Goal: Task Accomplishment & Management: Complete application form

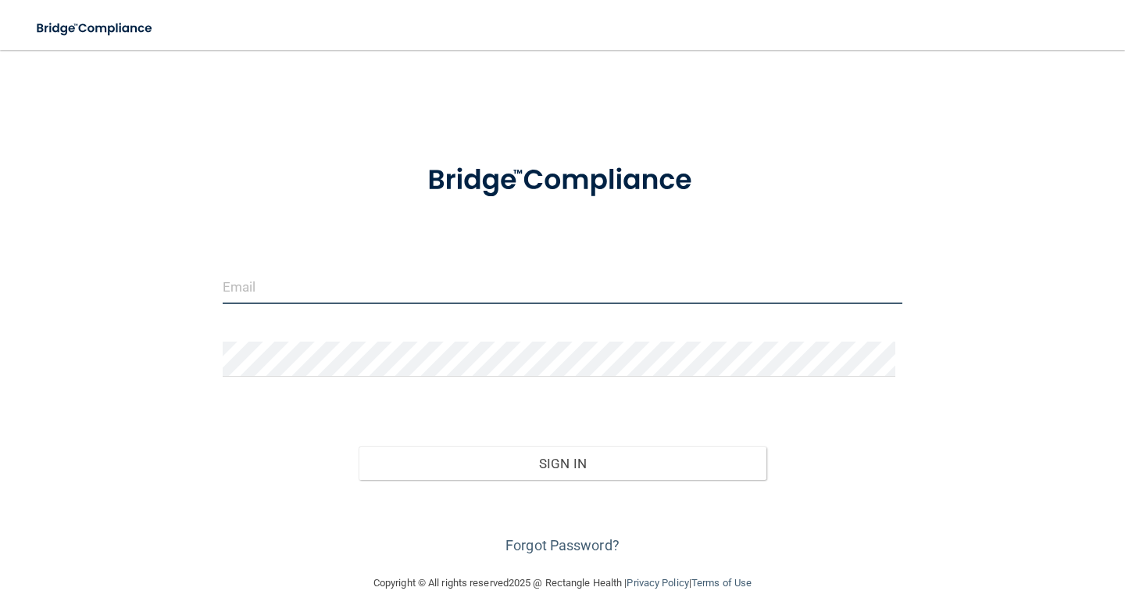
click at [434, 290] on input "email" at bounding box center [563, 286] width 680 height 35
type input "[EMAIL_ADDRESS][DOMAIN_NAME]"
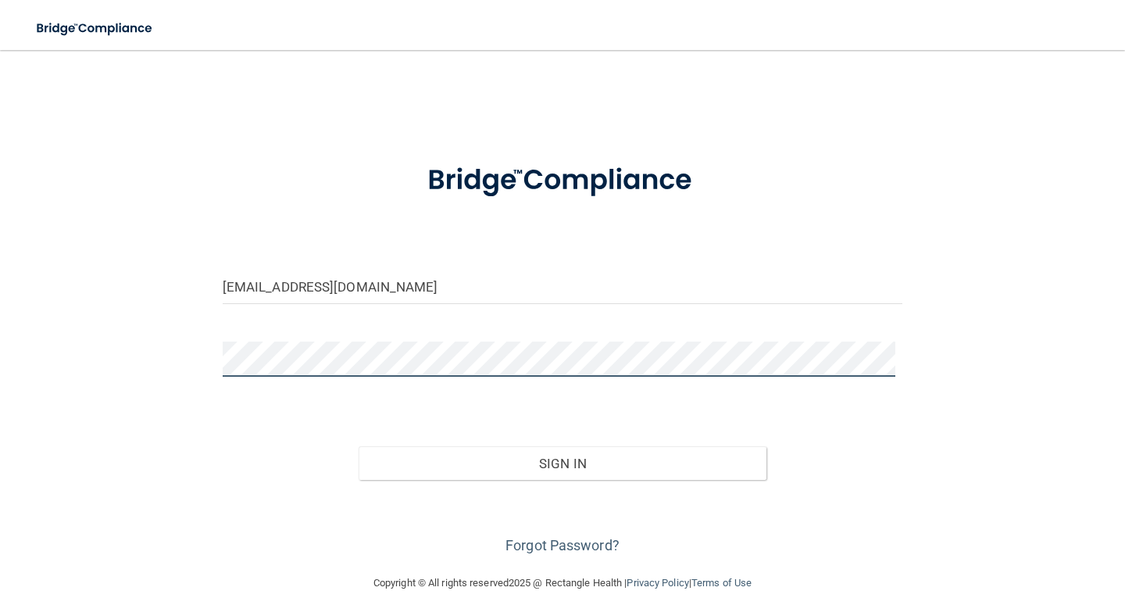
click at [359, 446] on button "Sign In" at bounding box center [563, 463] width 408 height 34
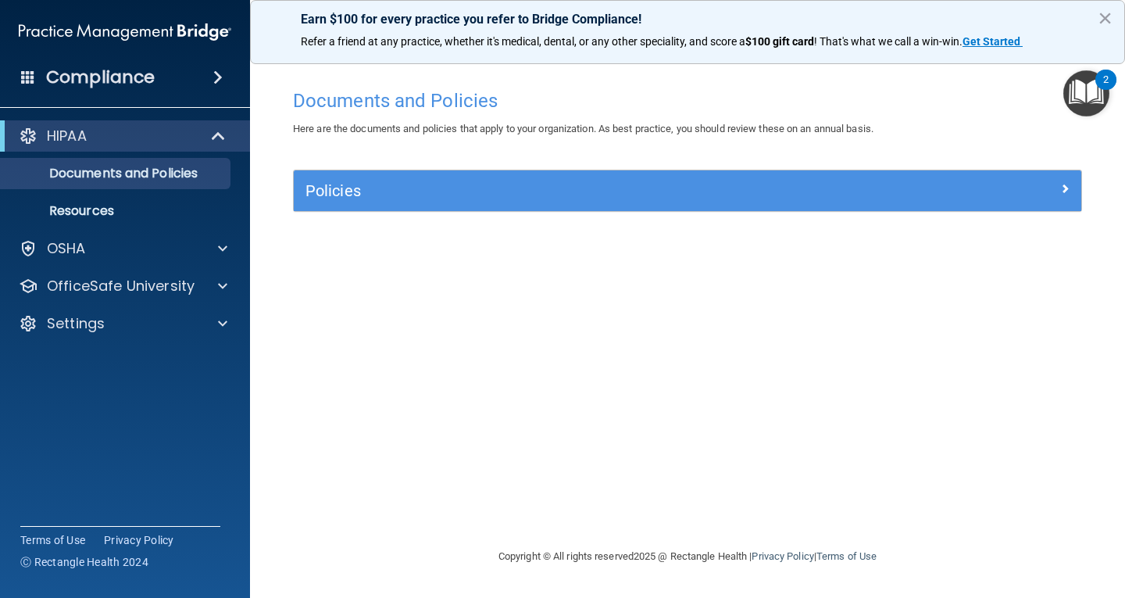
click at [1083, 97] on img "Open Resource Center, 2 new notifications" at bounding box center [1086, 93] width 46 height 46
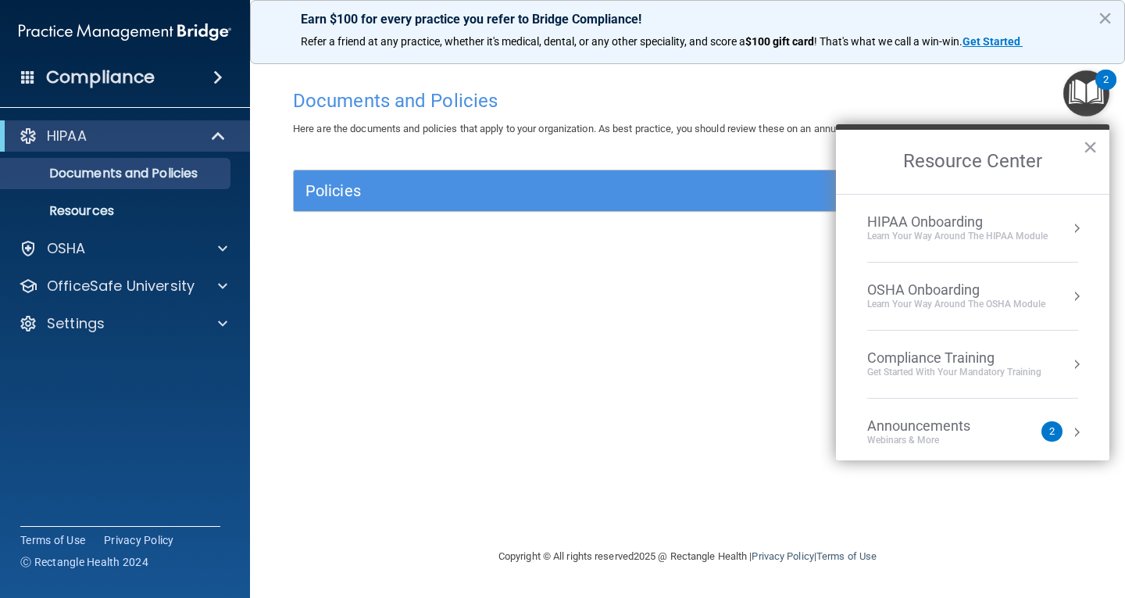
click at [973, 434] on div "Webinars & More" at bounding box center [934, 440] width 134 height 13
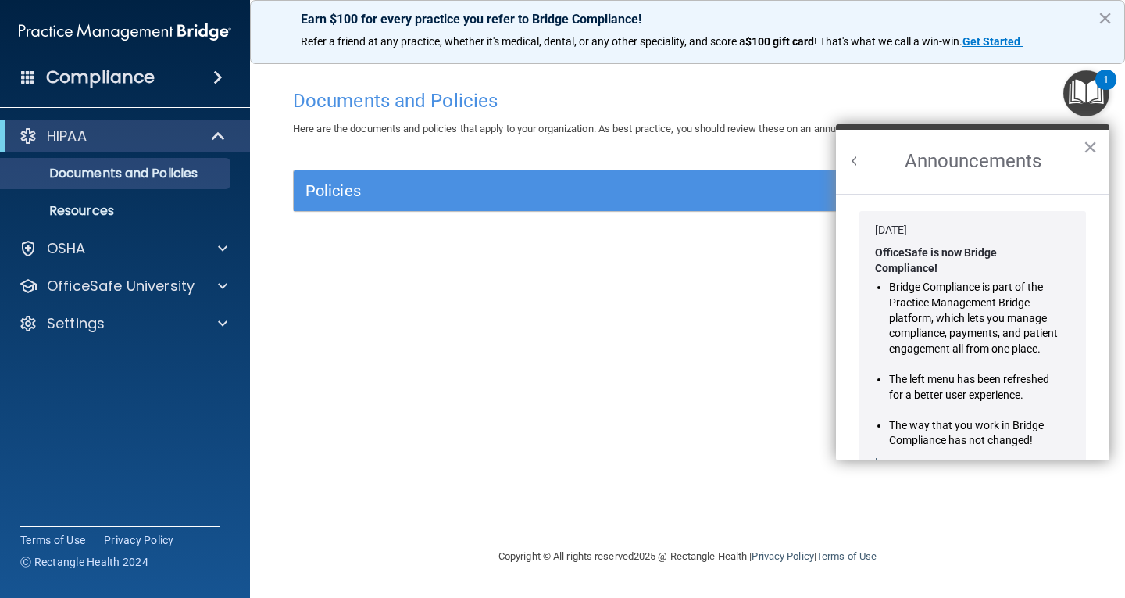
click at [857, 161] on button "Back to Resource Center Home" at bounding box center [855, 161] width 16 height 16
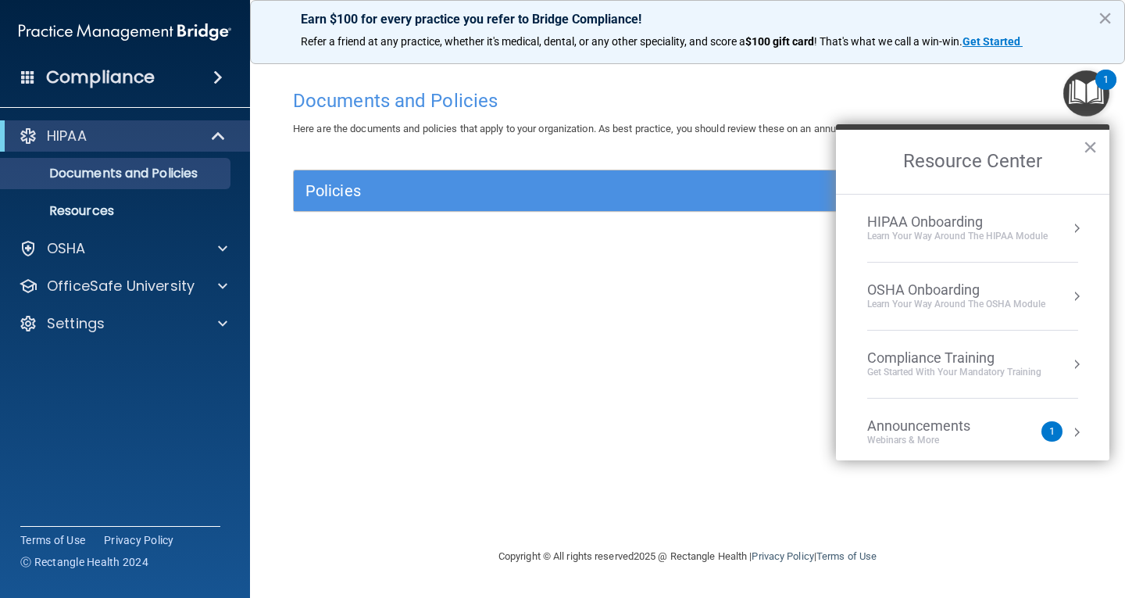
click at [954, 234] on div "Learn Your Way around the HIPAA module" at bounding box center [957, 236] width 180 height 13
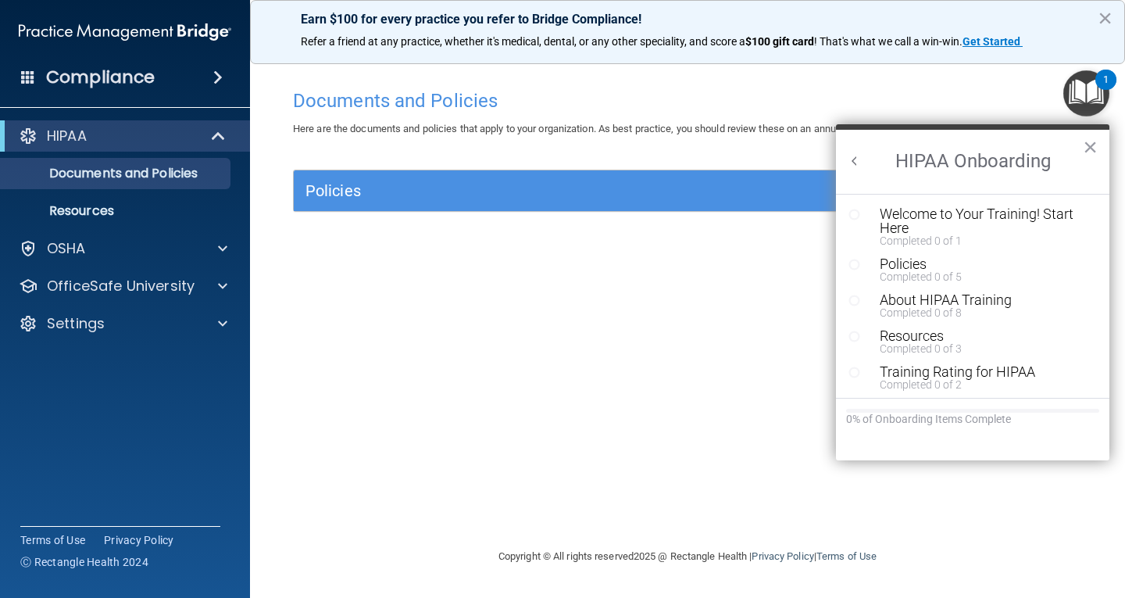
click at [852, 162] on button "Back to Resource Center Home" at bounding box center [855, 161] width 16 height 16
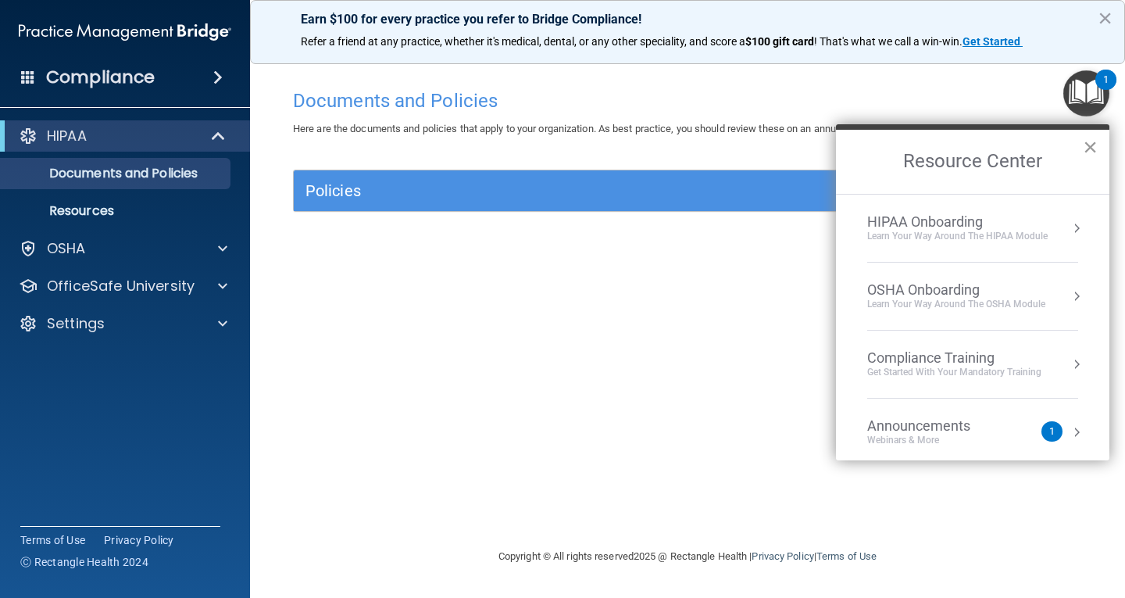
click at [1095, 144] on button "×" at bounding box center [1090, 146] width 15 height 25
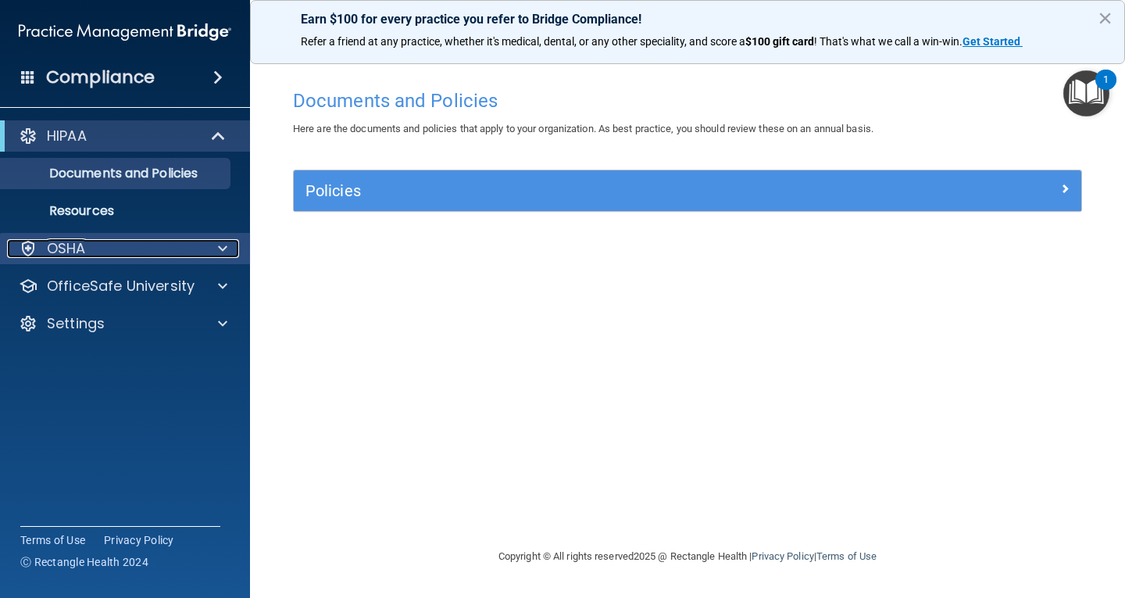
click at [217, 248] on div at bounding box center [220, 248] width 39 height 19
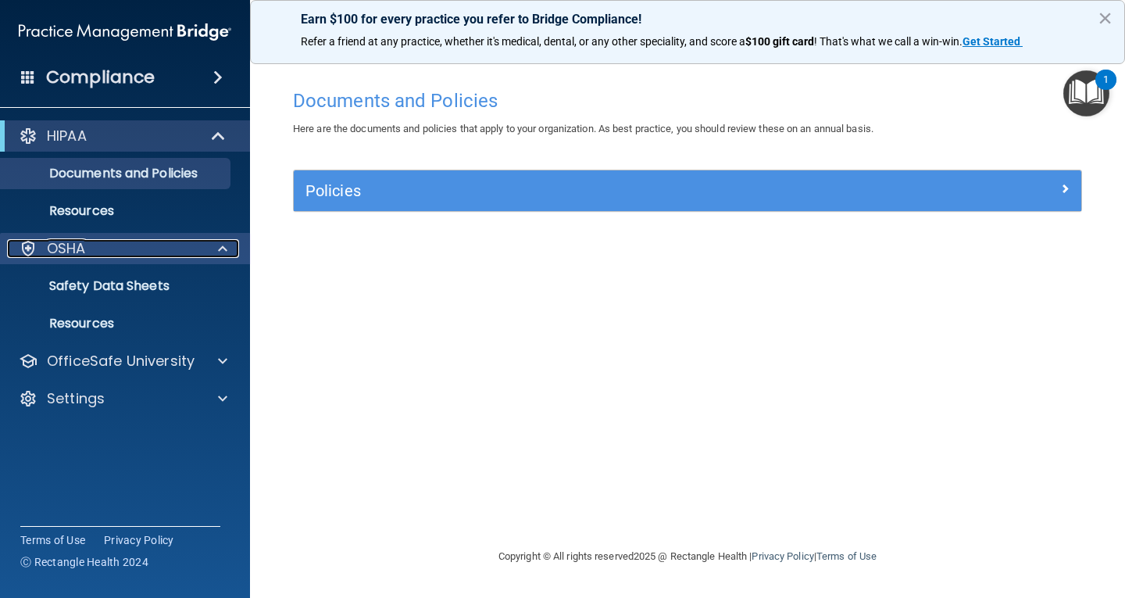
click at [145, 240] on div "OSHA" at bounding box center [104, 248] width 194 height 19
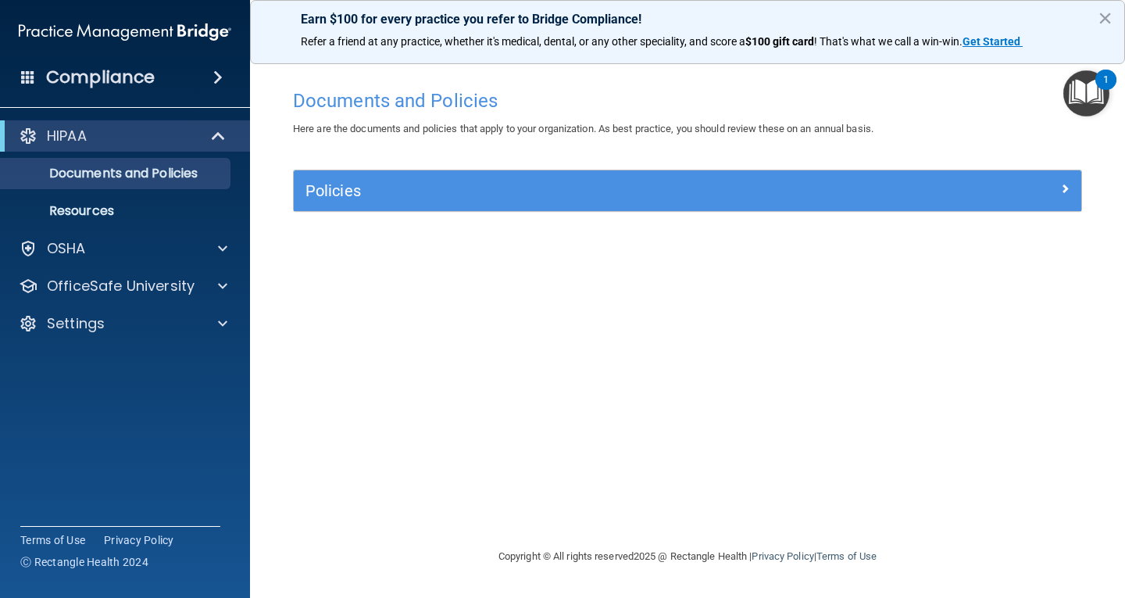
click at [167, 67] on div "Compliance" at bounding box center [125, 77] width 250 height 34
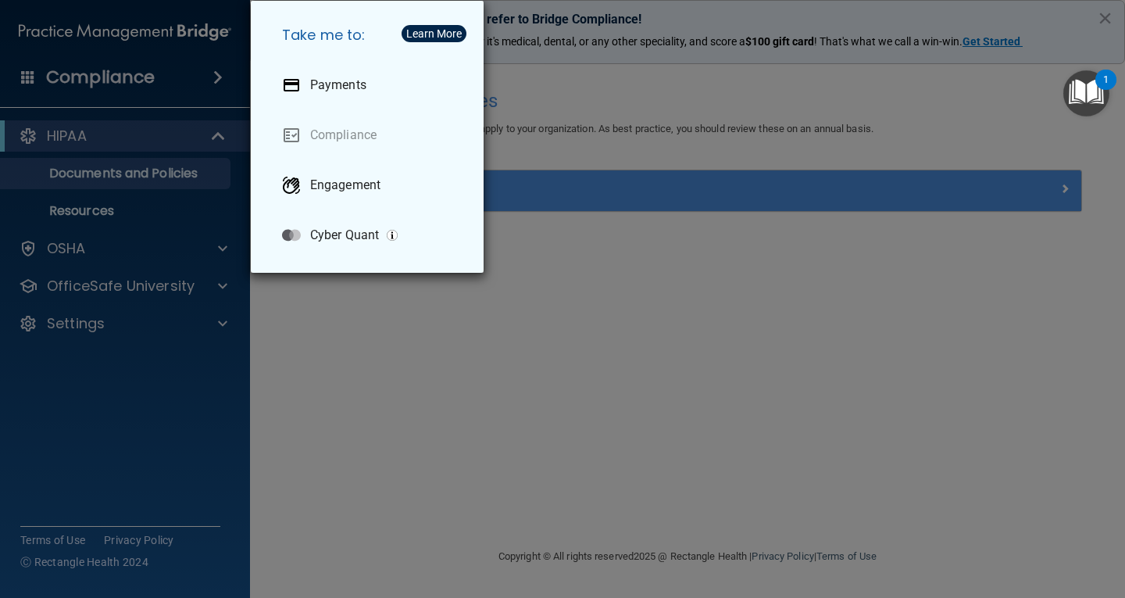
click at [178, 75] on div "Take me to: Payments Compliance Engagement Cyber Quant" at bounding box center [562, 299] width 1125 height 598
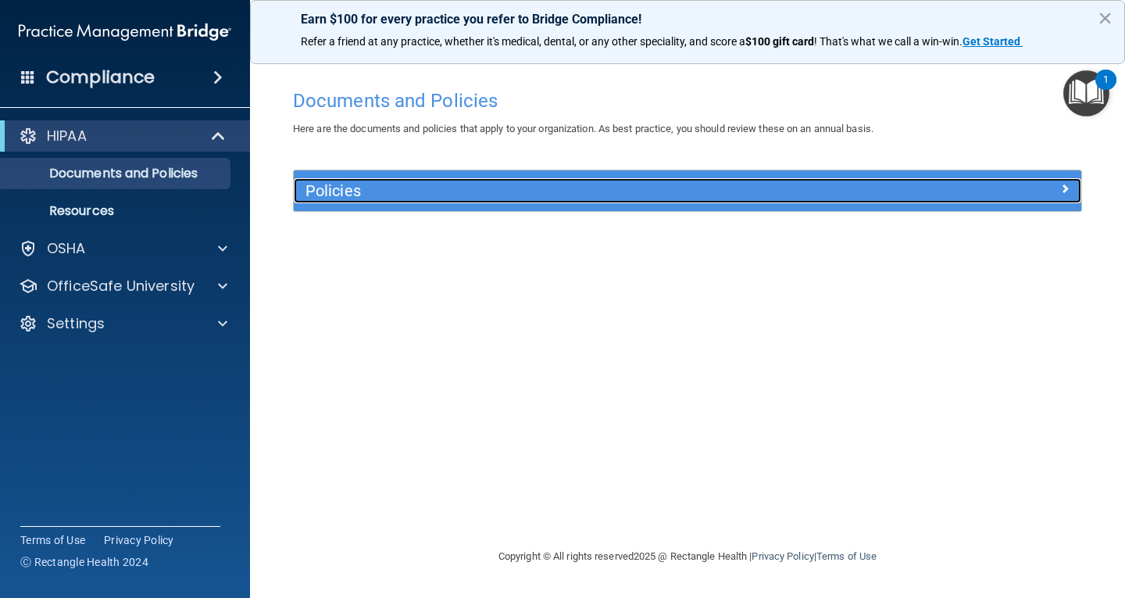
click at [327, 192] on h5 "Policies" at bounding box center [589, 190] width 567 height 17
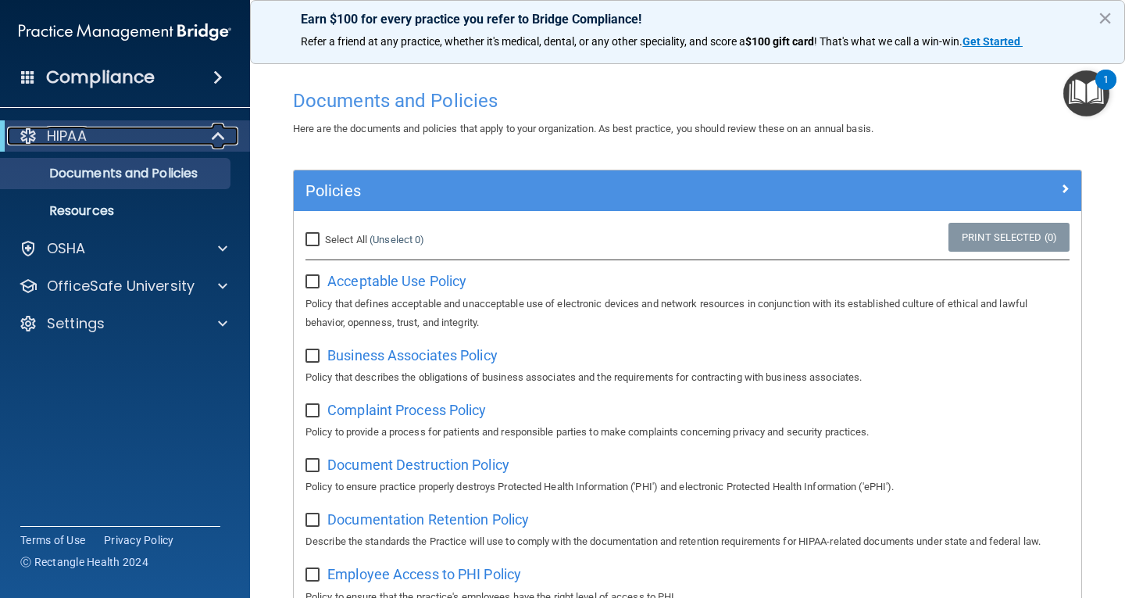
click at [181, 141] on div "HIPAA" at bounding box center [103, 136] width 193 height 19
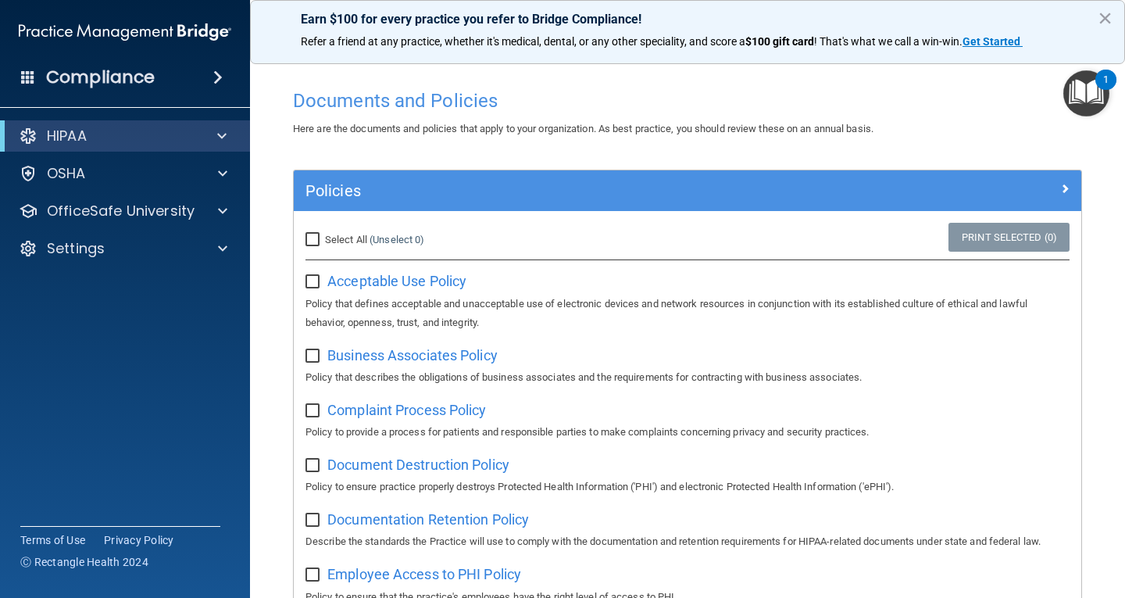
click at [99, 77] on h4 "Compliance" at bounding box center [100, 77] width 109 height 22
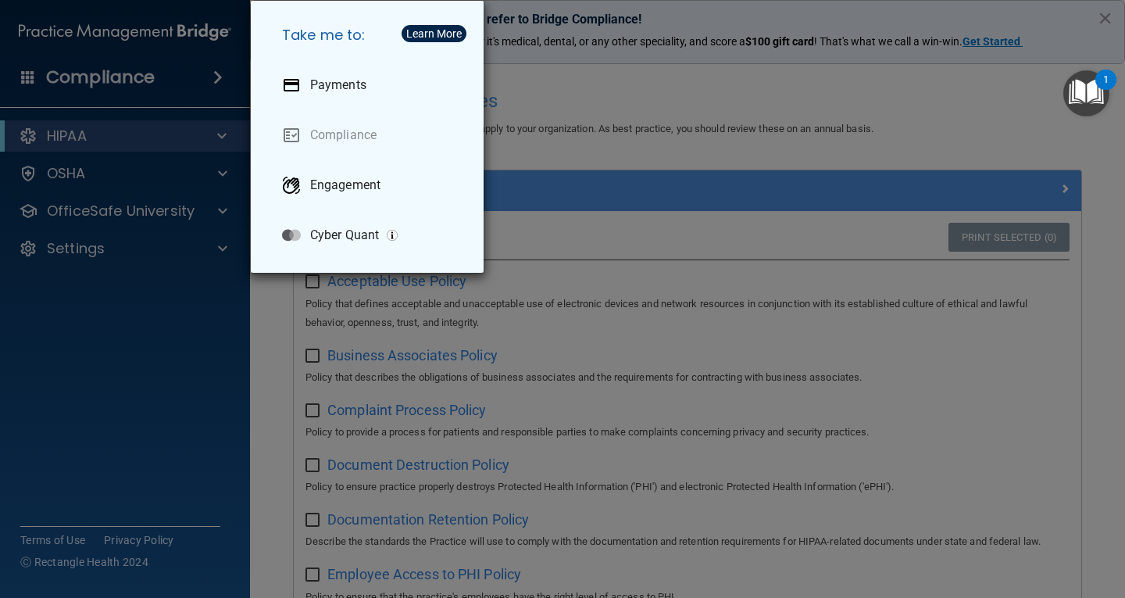
drag, startPoint x: 38, startPoint y: 73, endPoint x: 23, endPoint y: 79, distance: 15.1
click at [37, 73] on div "Take me to: Payments Compliance Engagement Cyber Quant" at bounding box center [562, 299] width 1125 height 598
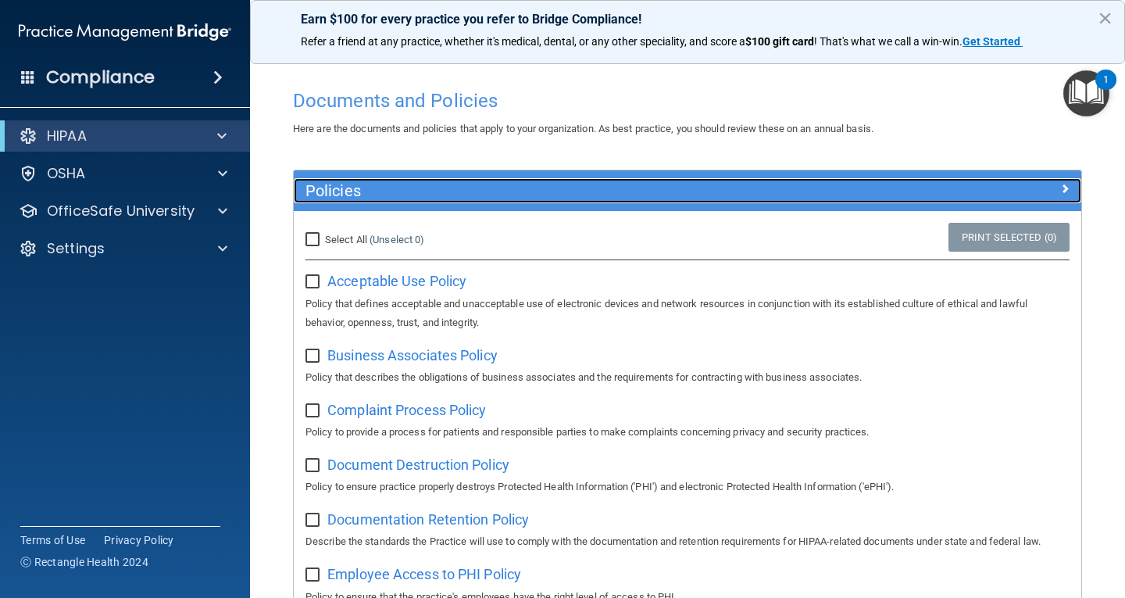
click at [1016, 191] on div at bounding box center [983, 187] width 197 height 19
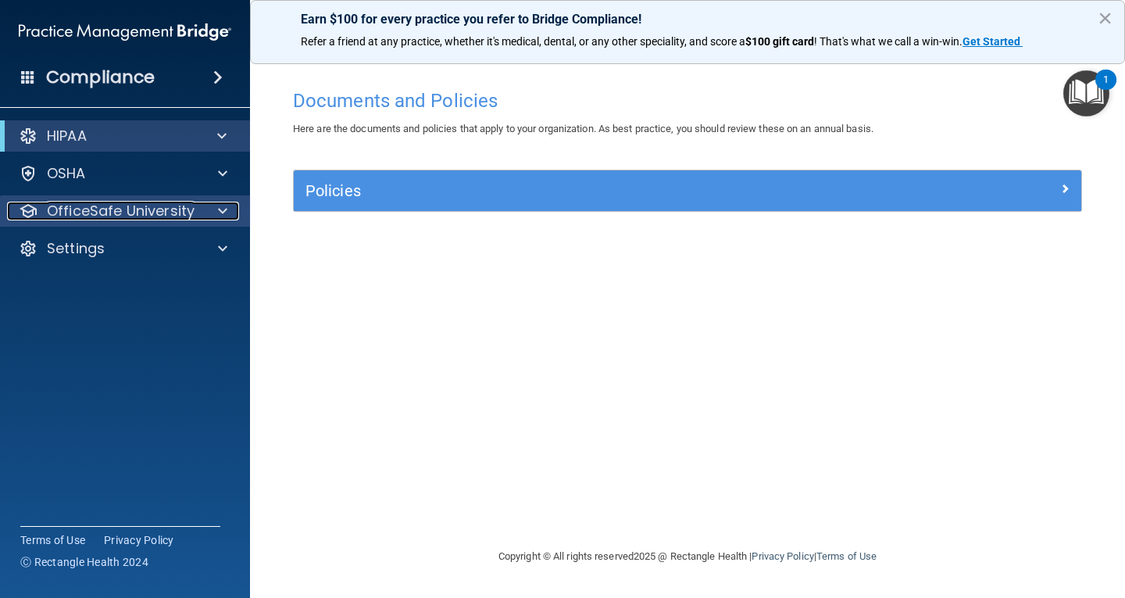
click at [158, 213] on p "OfficeSafe University" at bounding box center [121, 211] width 148 height 19
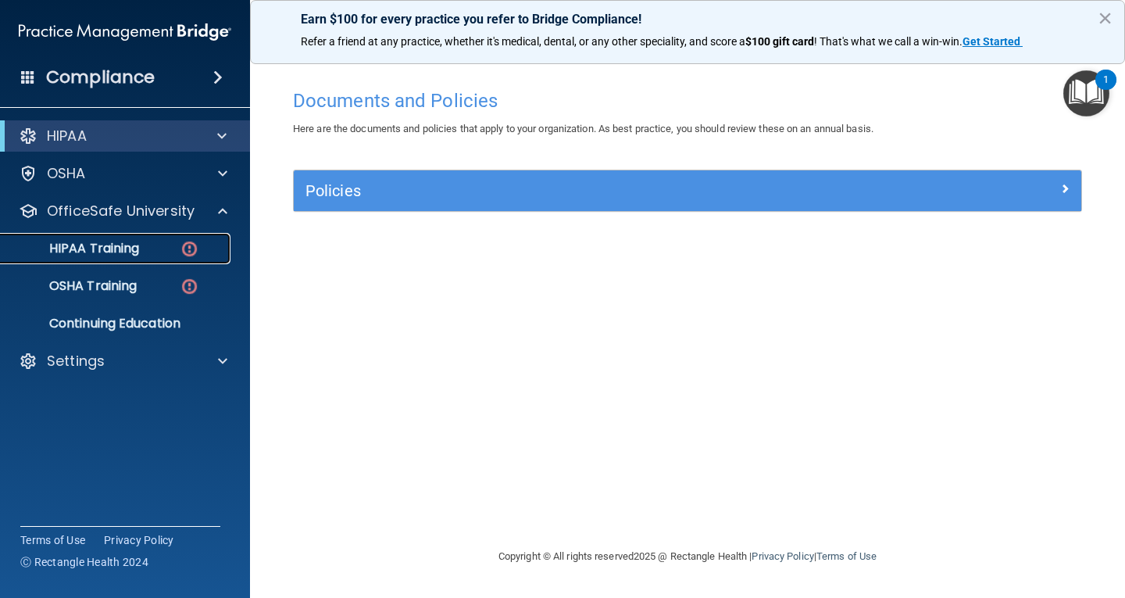
click at [149, 247] on div "HIPAA Training" at bounding box center [116, 249] width 213 height 16
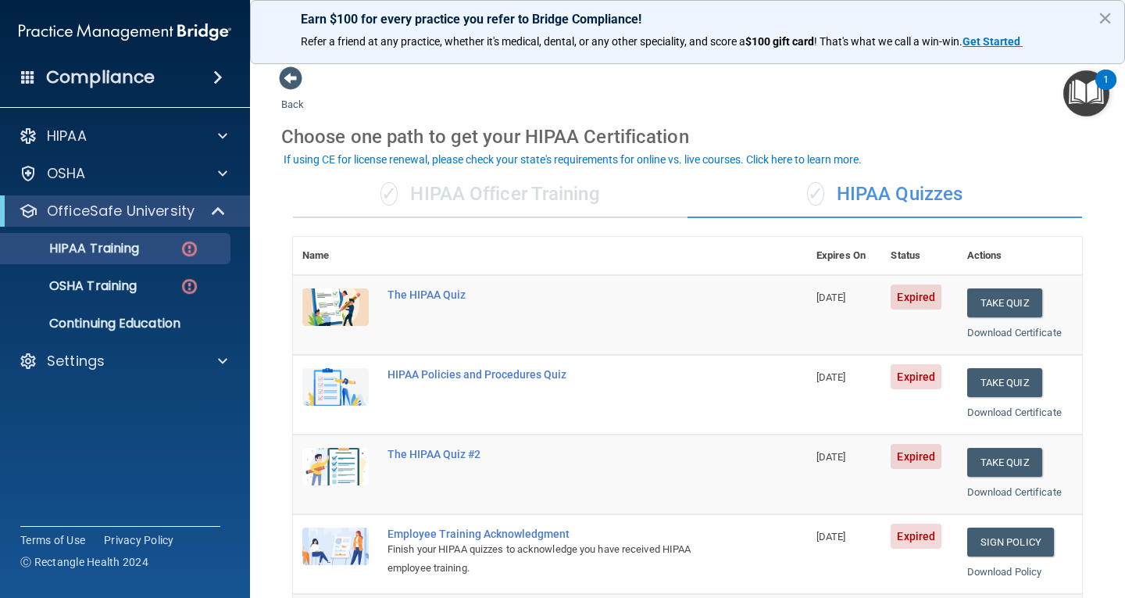
click at [1007, 319] on td "Take Quiz Download Certificate" at bounding box center [1020, 315] width 124 height 80
click at [1001, 300] on button "Take Quiz" at bounding box center [1004, 302] width 75 height 29
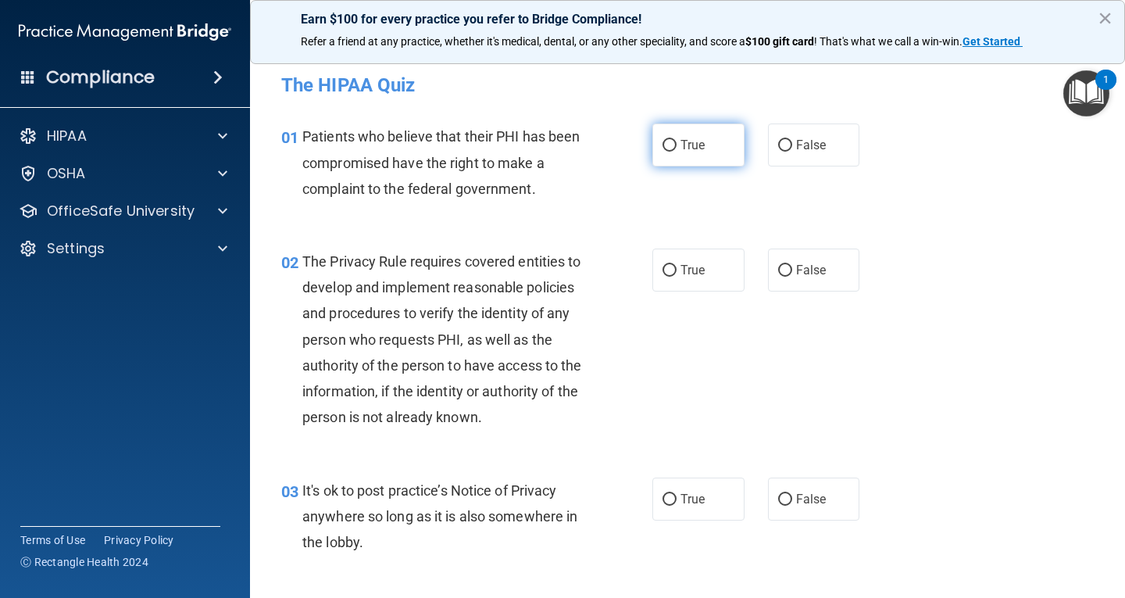
click at [670, 145] on input "True" at bounding box center [670, 146] width 14 height 12
radio input "true"
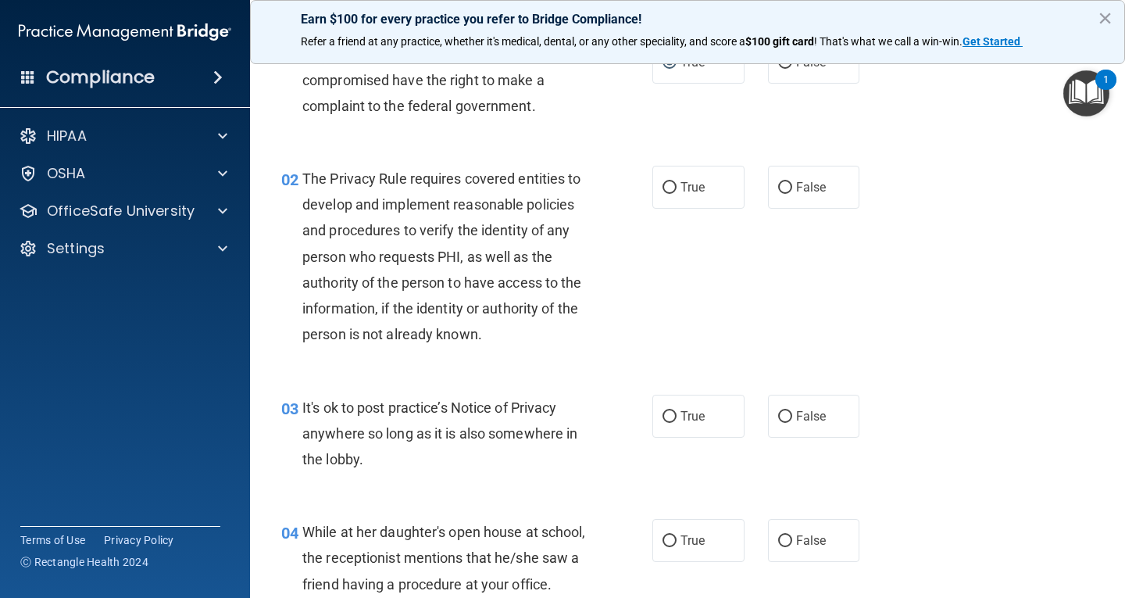
scroll to position [156, 0]
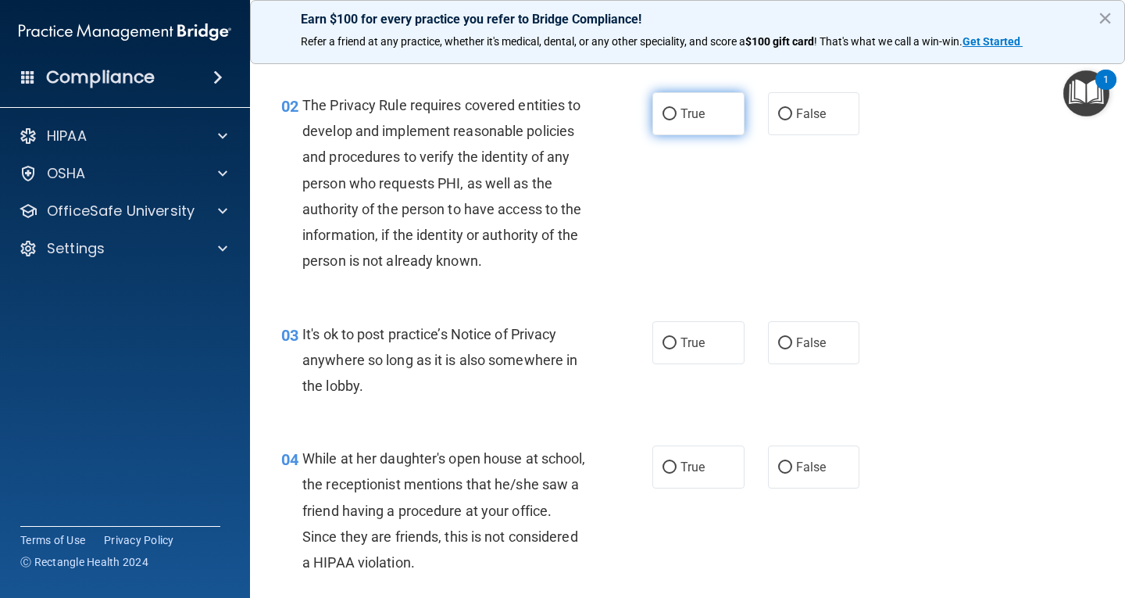
click at [666, 110] on input "True" at bounding box center [670, 115] width 14 height 12
radio input "true"
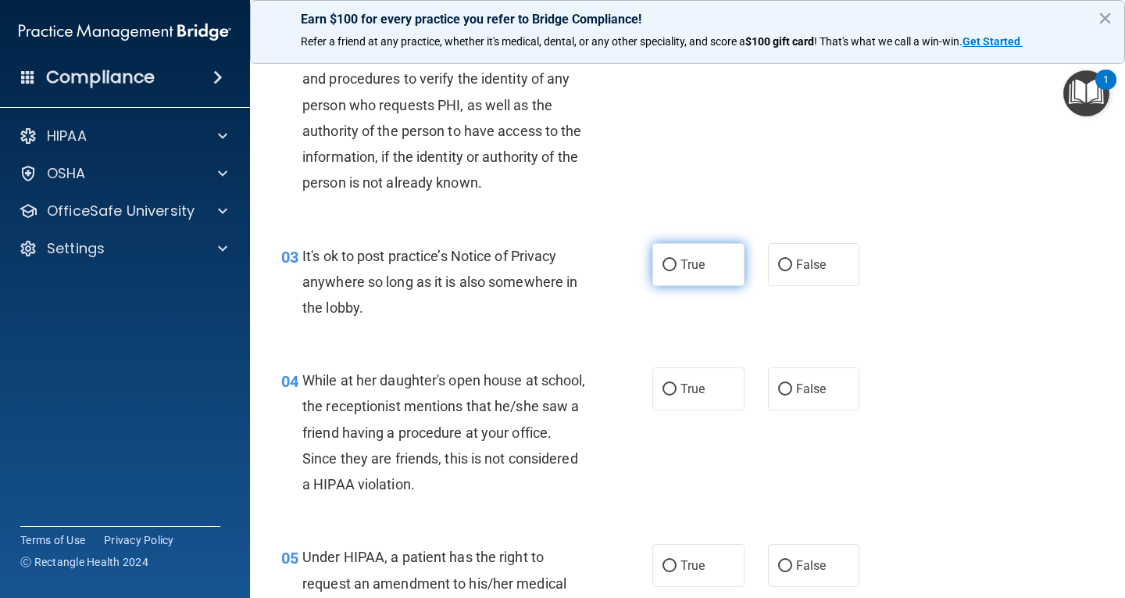
click at [663, 269] on input "True" at bounding box center [670, 265] width 14 height 12
radio input "true"
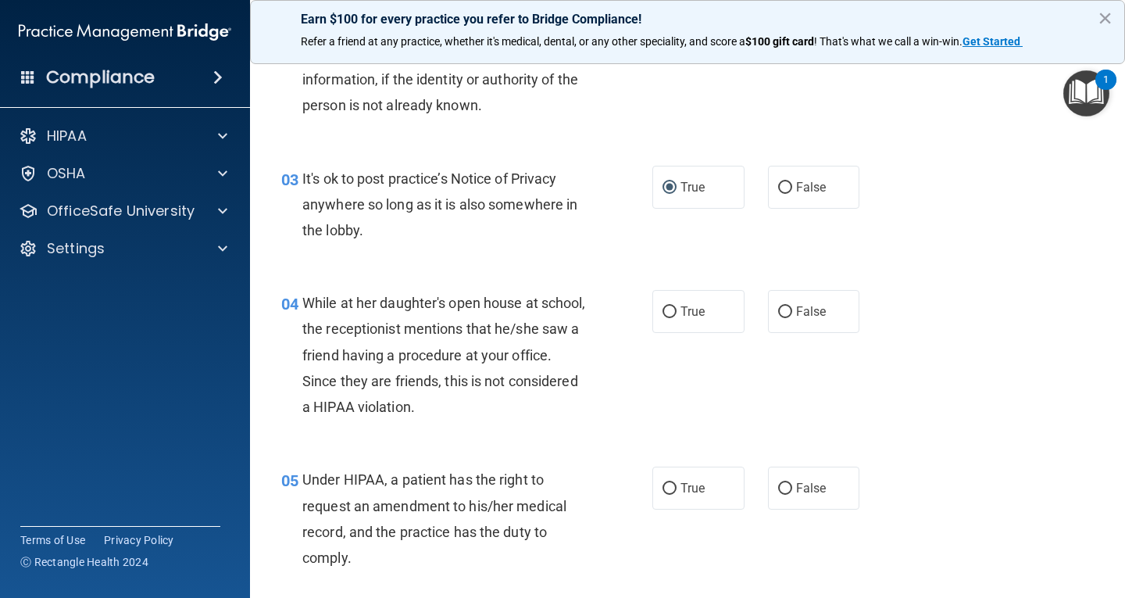
scroll to position [313, 0]
click at [778, 309] on input "False" at bounding box center [785, 312] width 14 height 12
radio input "true"
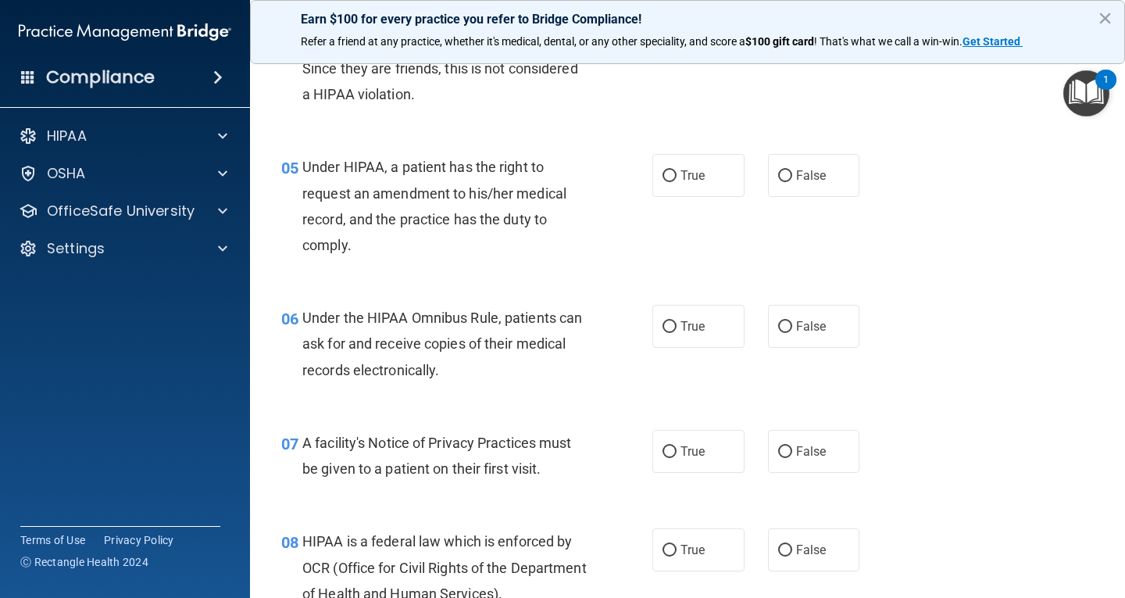
scroll to position [625, 0]
click at [668, 175] on input "True" at bounding box center [670, 176] width 14 height 12
radio input "true"
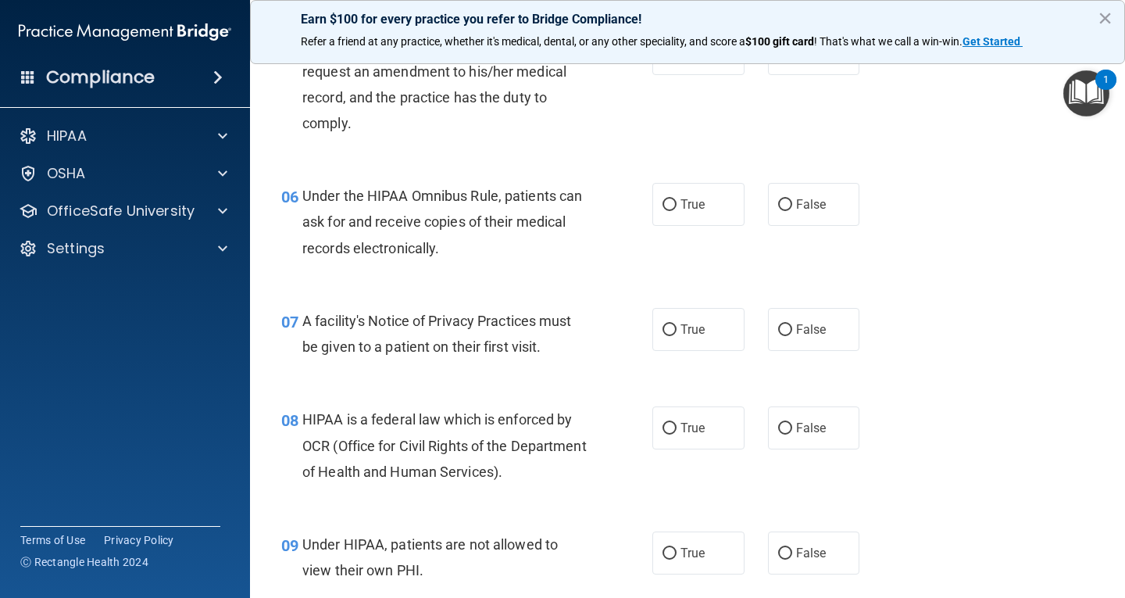
scroll to position [781, 0]
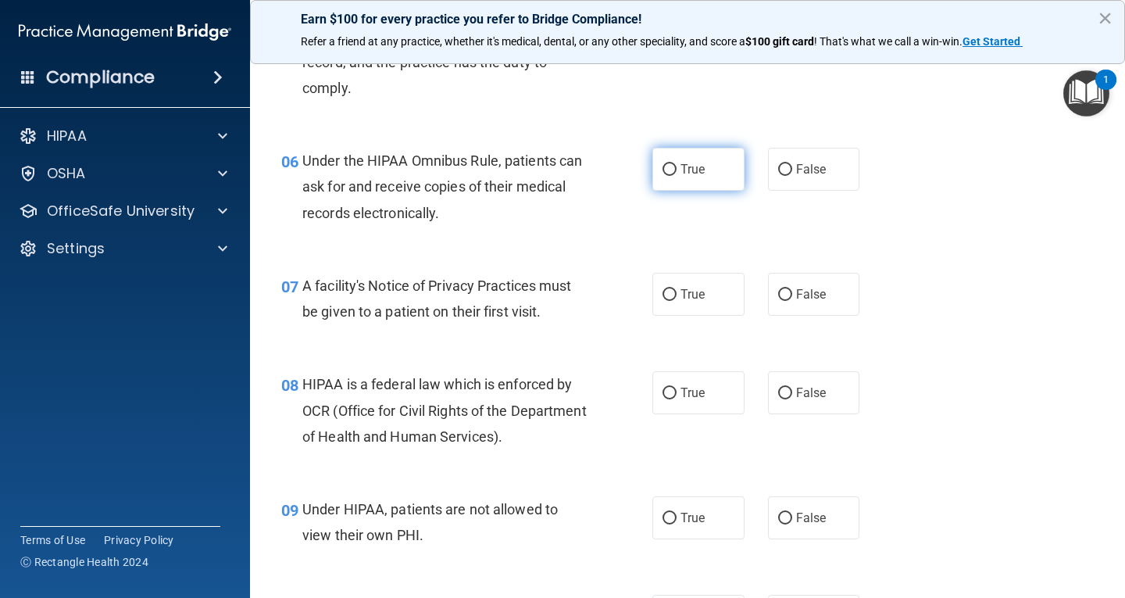
click at [663, 170] on input "True" at bounding box center [670, 170] width 14 height 12
radio input "true"
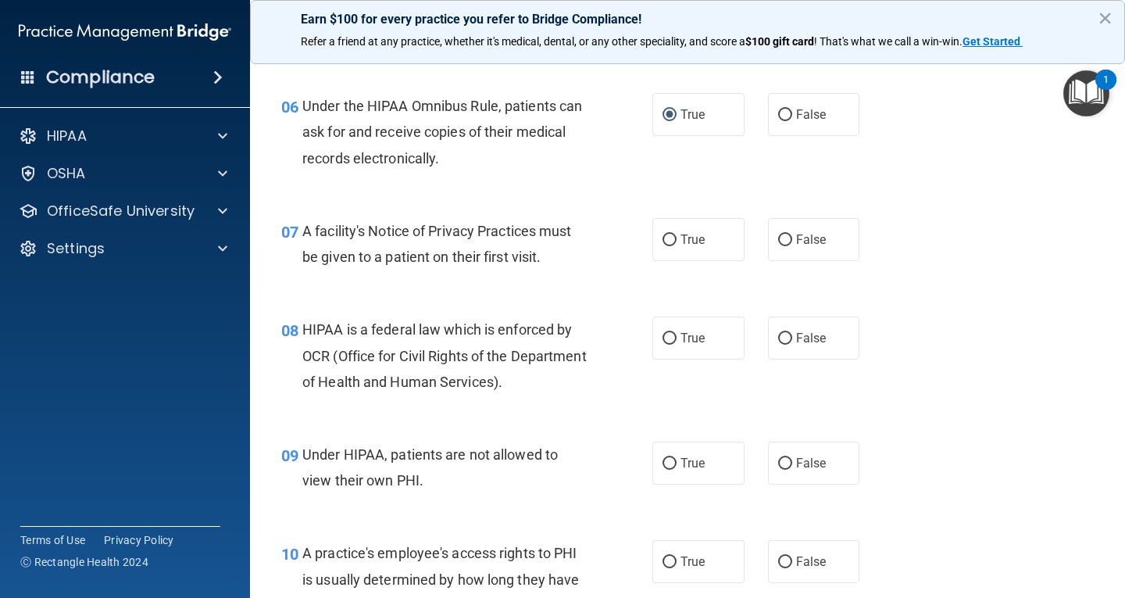
scroll to position [938, 0]
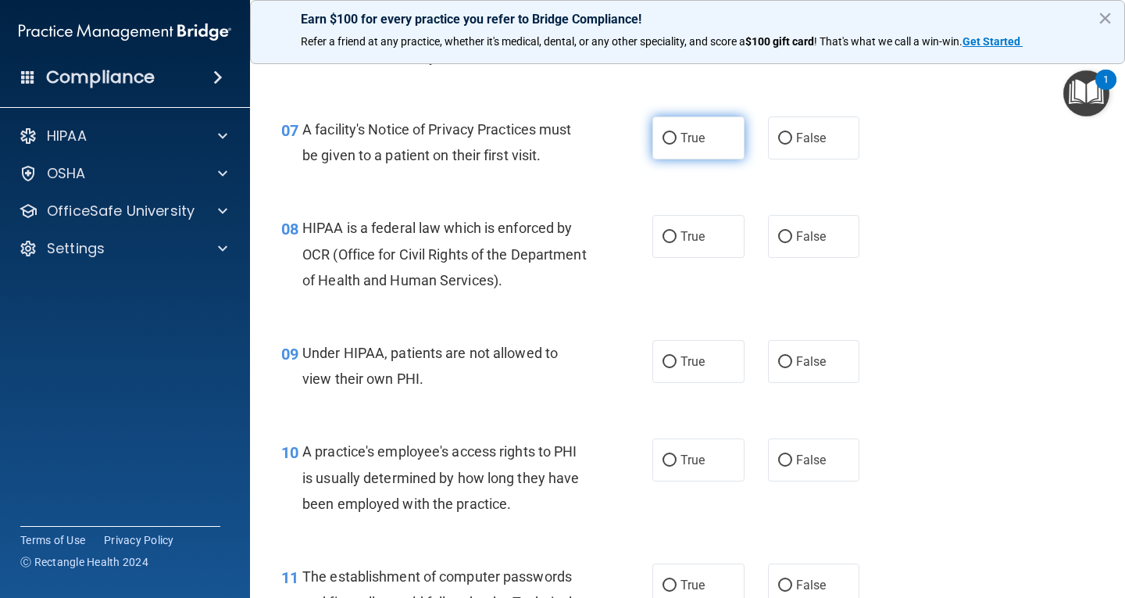
click at [663, 142] on input "True" at bounding box center [670, 139] width 14 height 12
radio input "true"
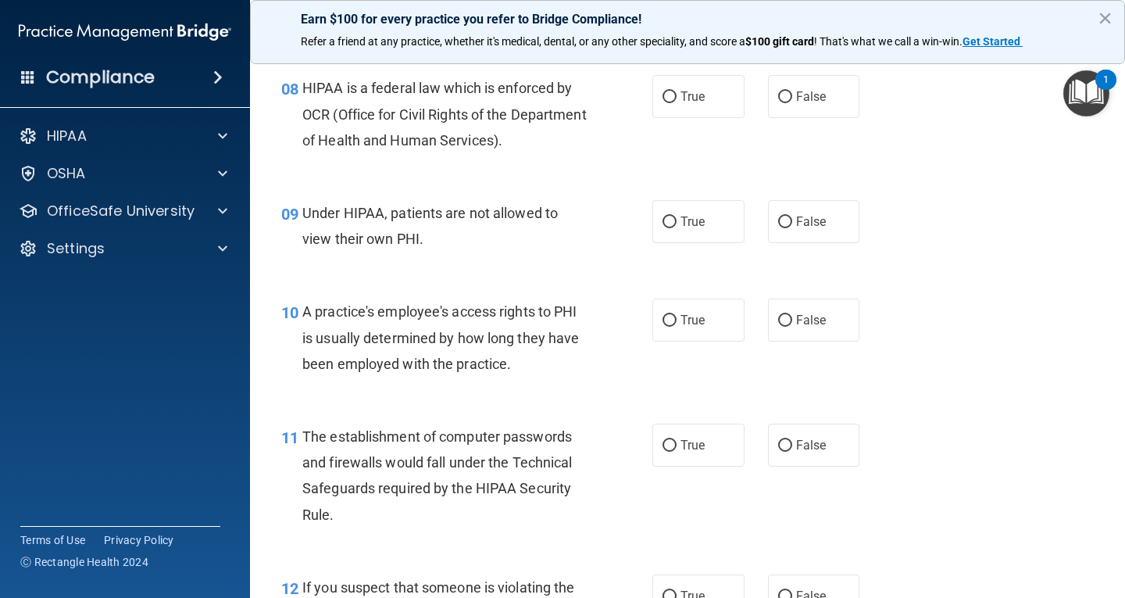
scroll to position [1094, 0]
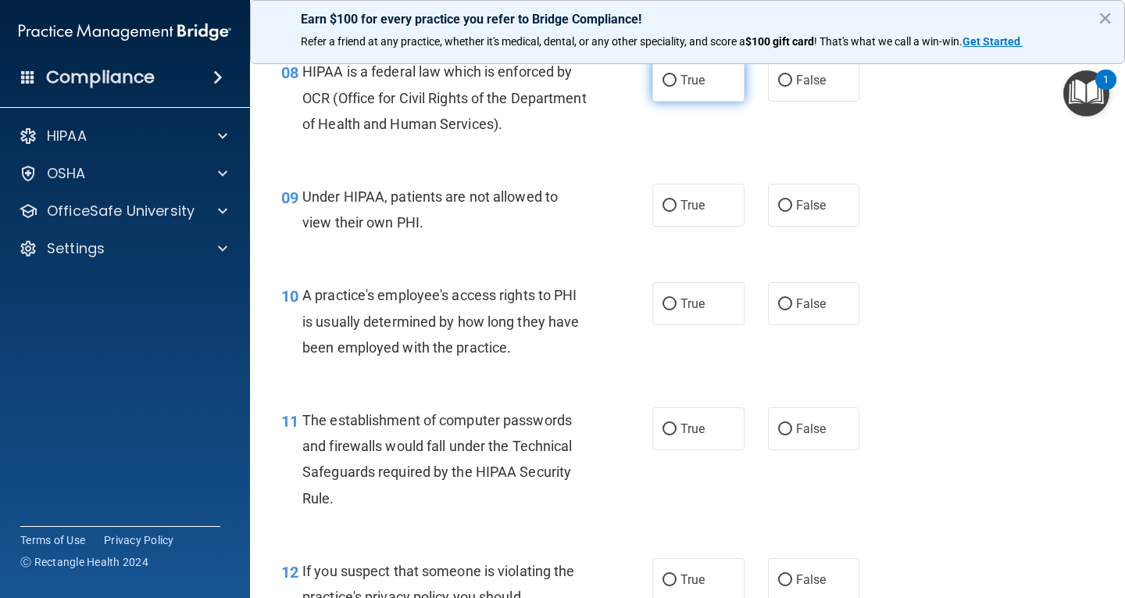
click at [670, 82] on input "True" at bounding box center [670, 81] width 14 height 12
radio input "true"
click at [663, 206] on input "True" at bounding box center [670, 206] width 14 height 12
radio input "true"
click at [784, 204] on input "False" at bounding box center [785, 206] width 14 height 12
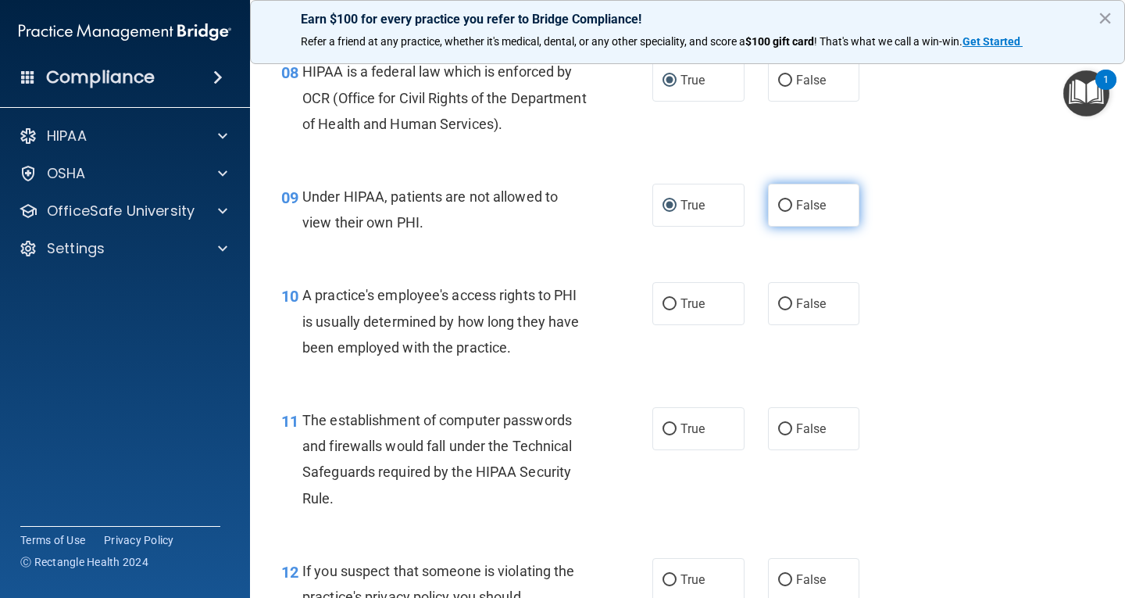
radio input "true"
radio input "false"
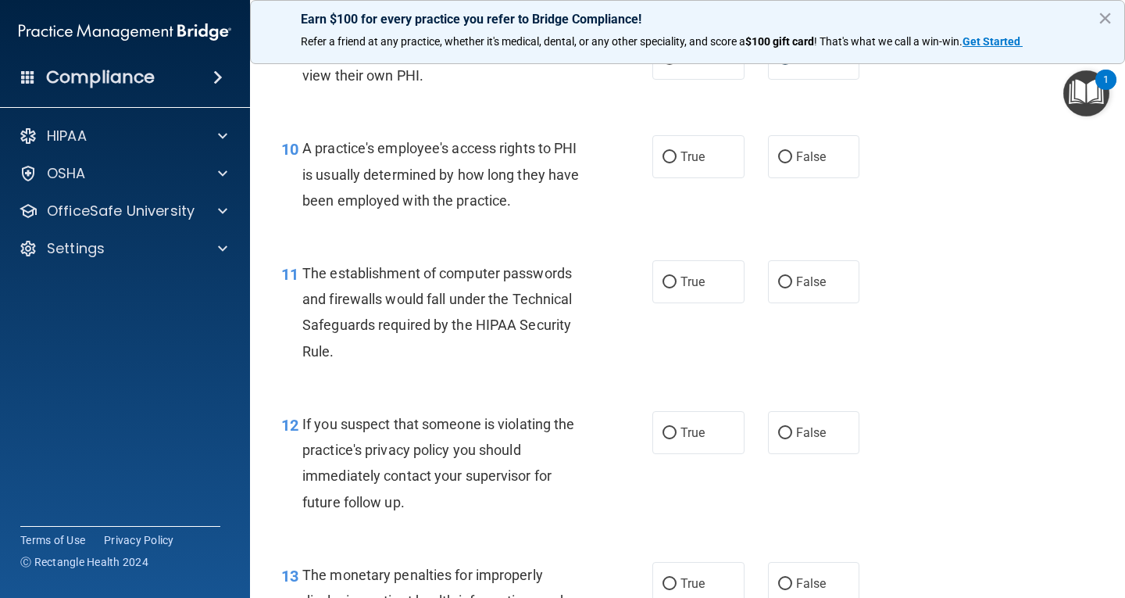
scroll to position [1250, 0]
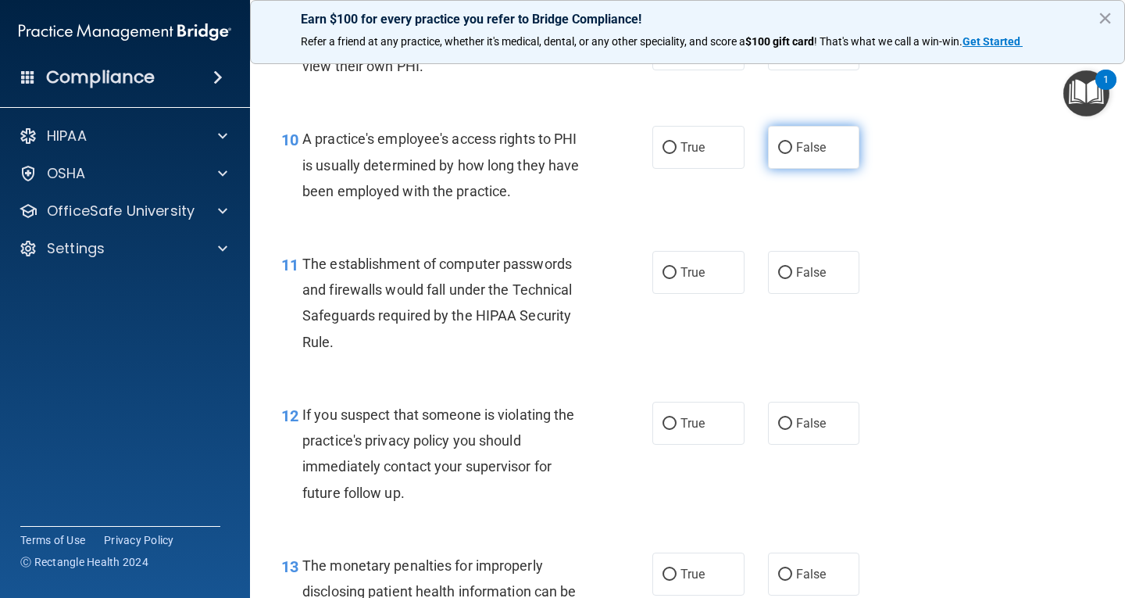
click at [780, 152] on input "False" at bounding box center [785, 148] width 14 height 12
radio input "true"
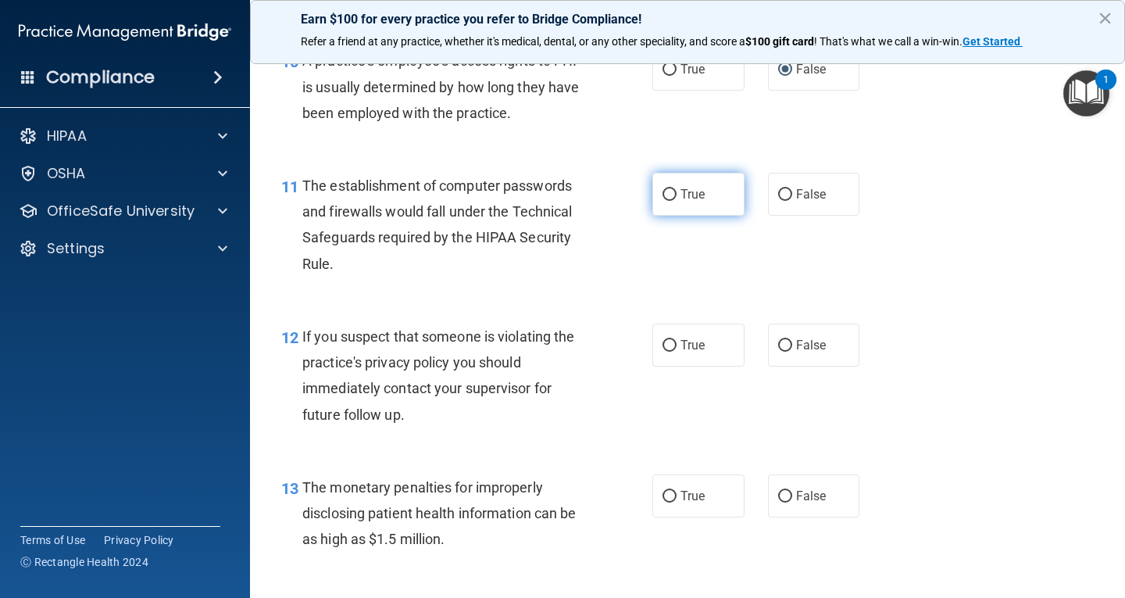
click at [670, 190] on input "True" at bounding box center [670, 195] width 14 height 12
radio input "true"
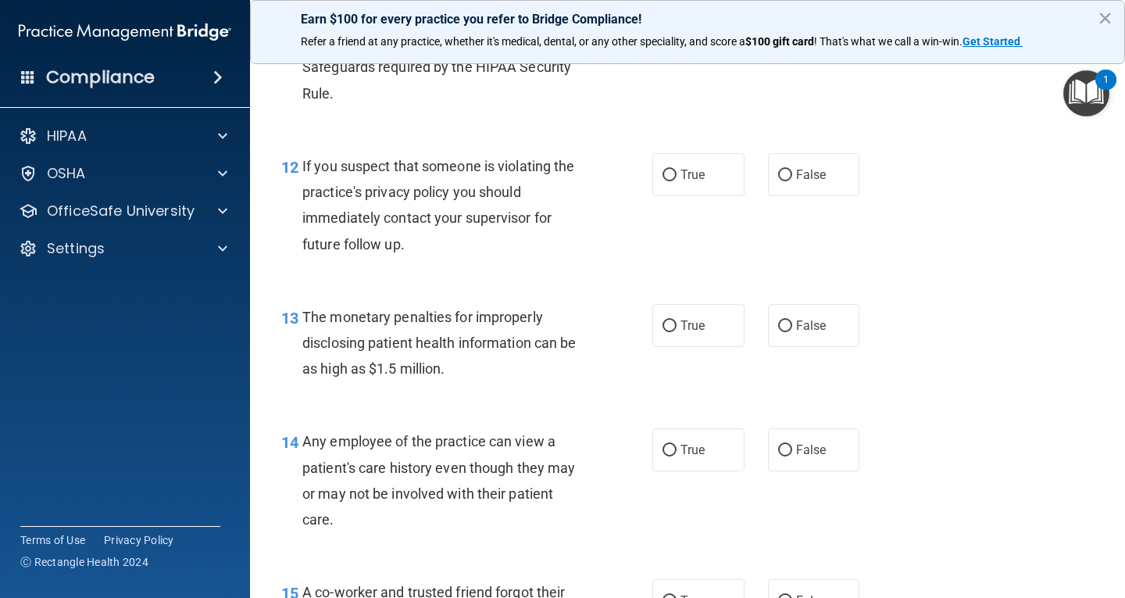
scroll to position [1485, 0]
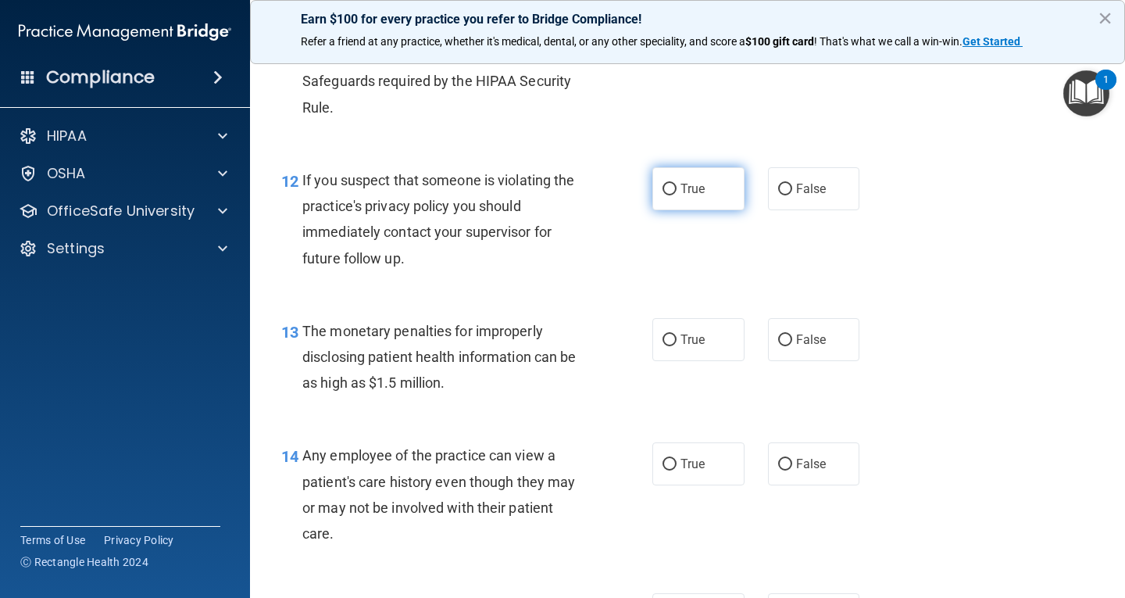
click at [663, 191] on input "True" at bounding box center [670, 190] width 14 height 12
radio input "true"
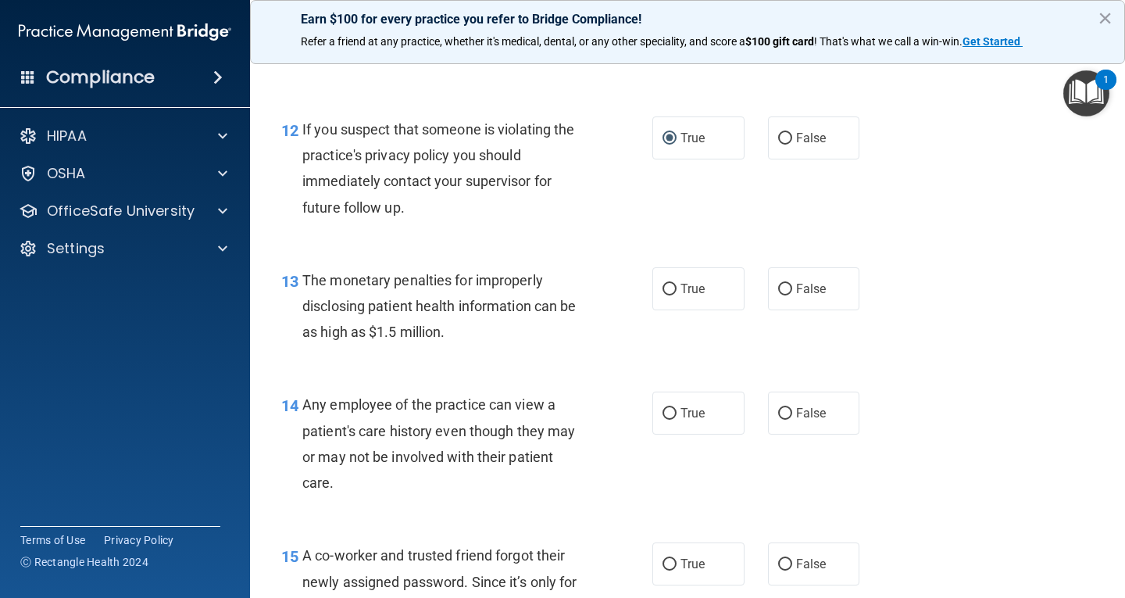
scroll to position [1563, 0]
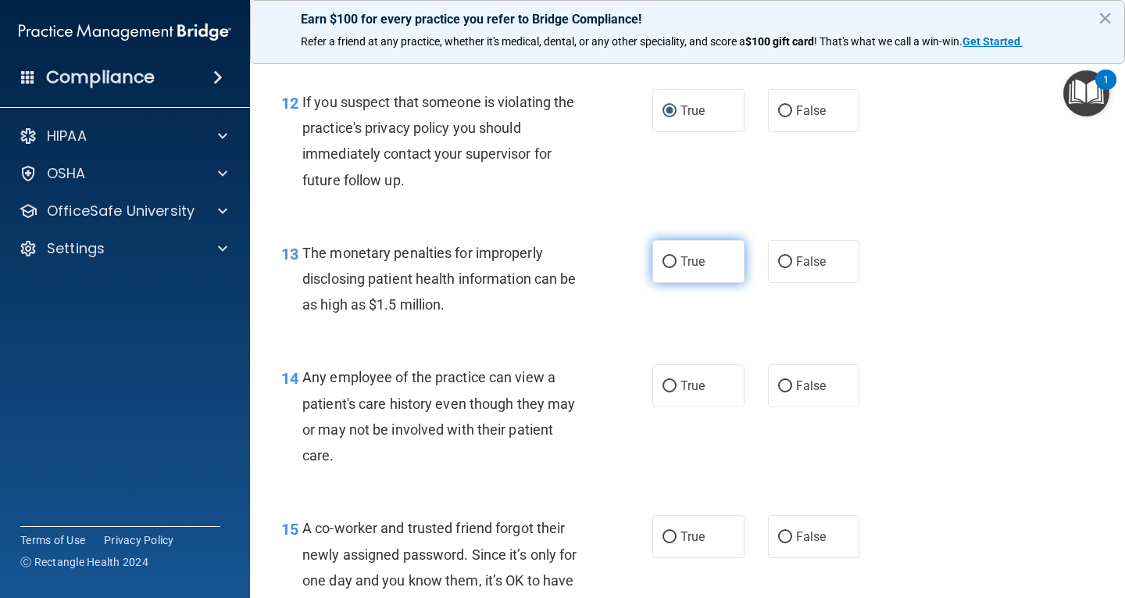
click at [671, 264] on label "True" at bounding box center [698, 261] width 92 height 43
click at [671, 264] on input "True" at bounding box center [670, 262] width 14 height 12
radio input "true"
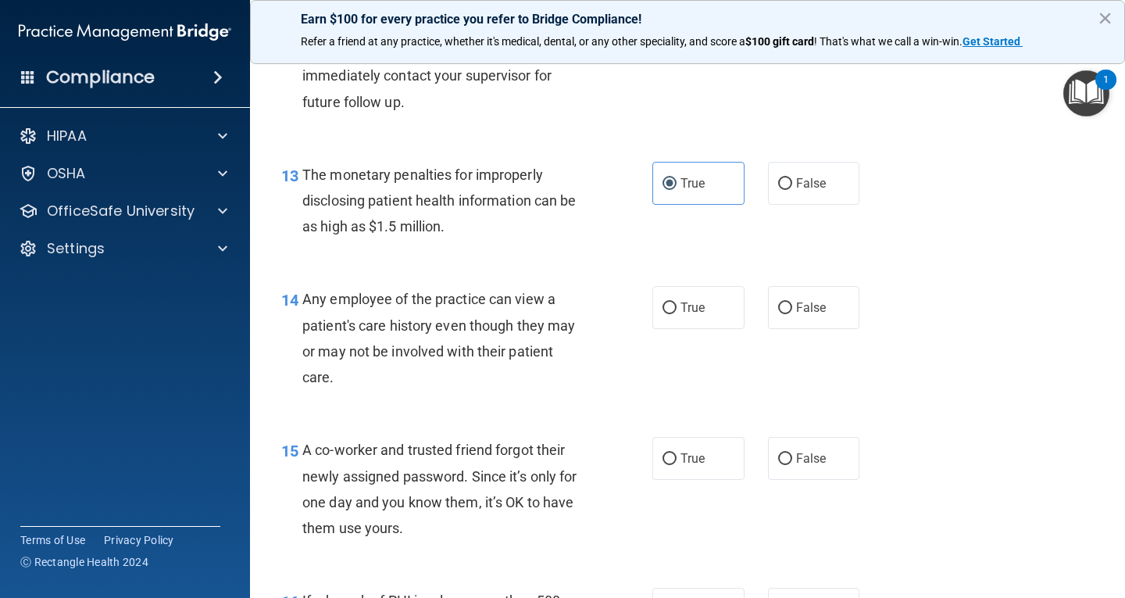
scroll to position [1719, 0]
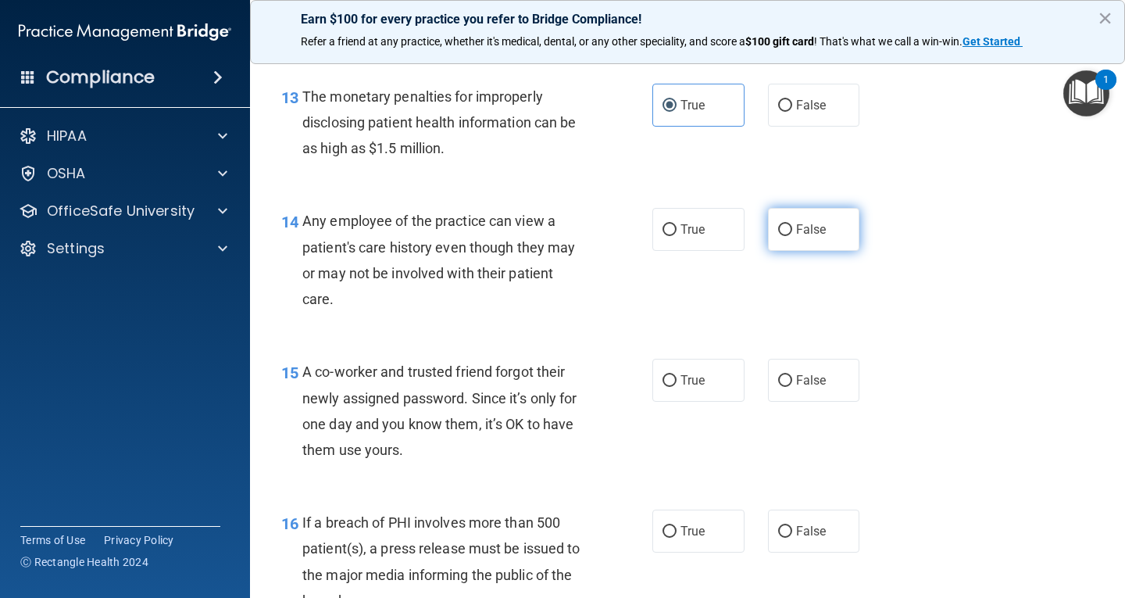
click at [785, 229] on input "False" at bounding box center [785, 230] width 14 height 12
radio input "true"
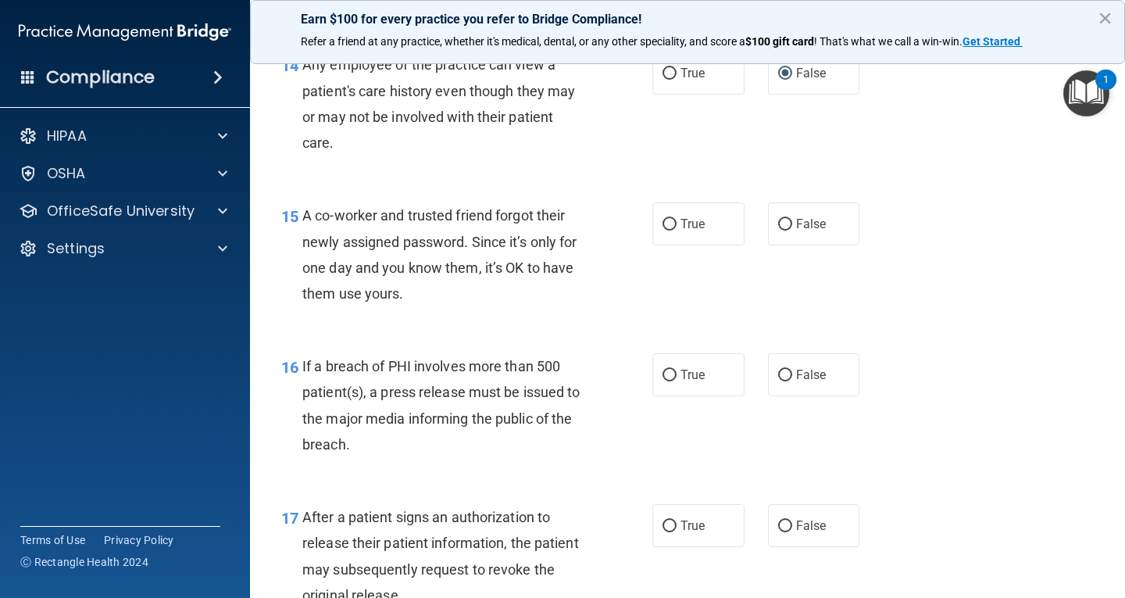
scroll to position [1953, 0]
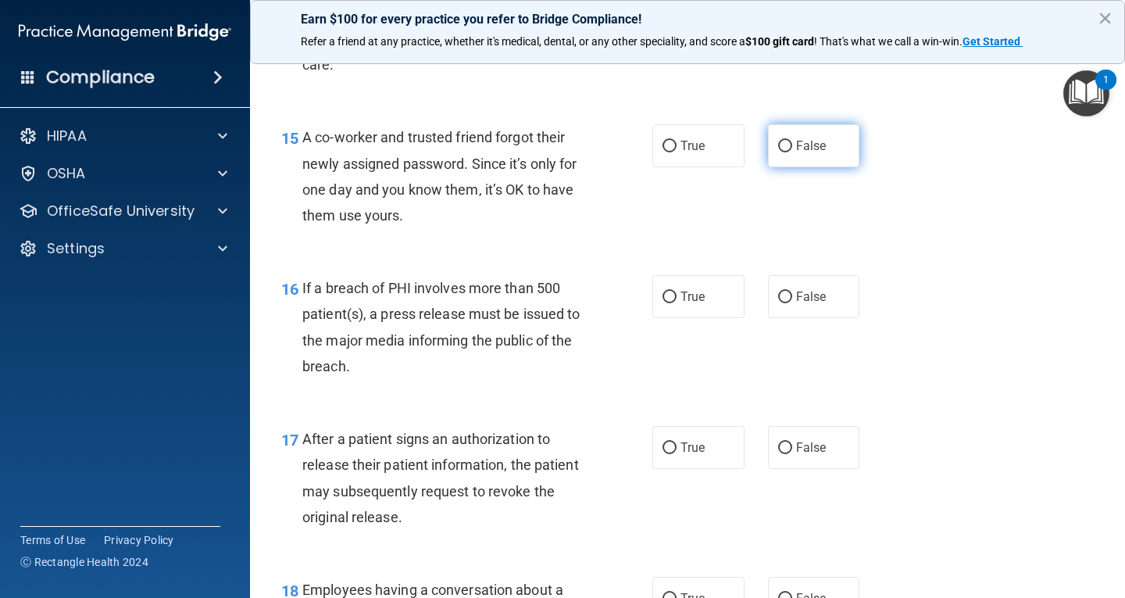
click at [781, 142] on input "False" at bounding box center [785, 147] width 14 height 12
radio input "true"
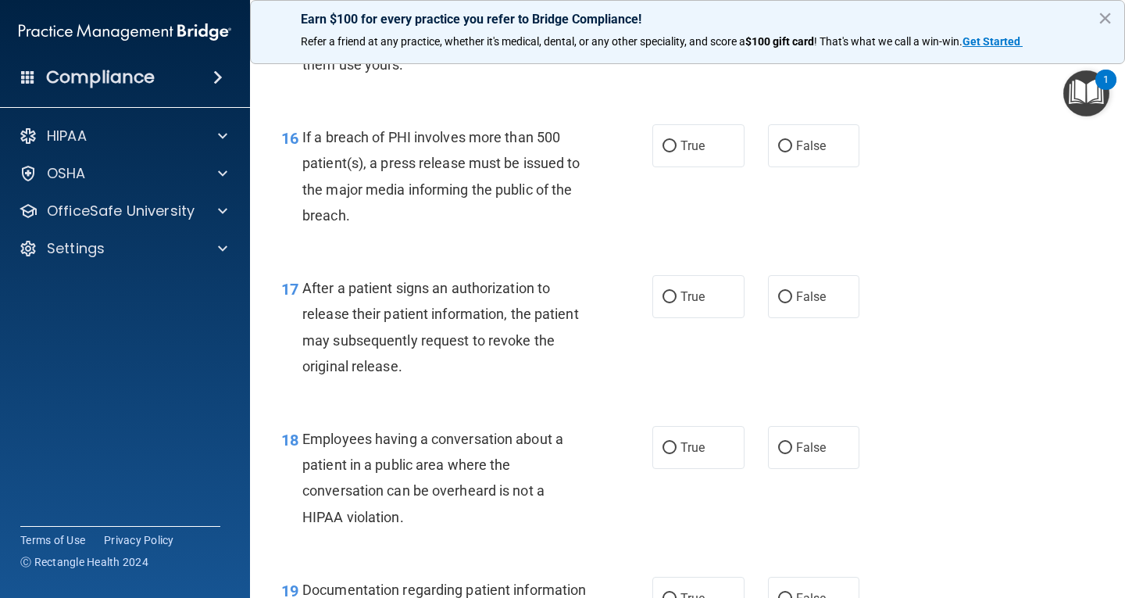
scroll to position [2110, 0]
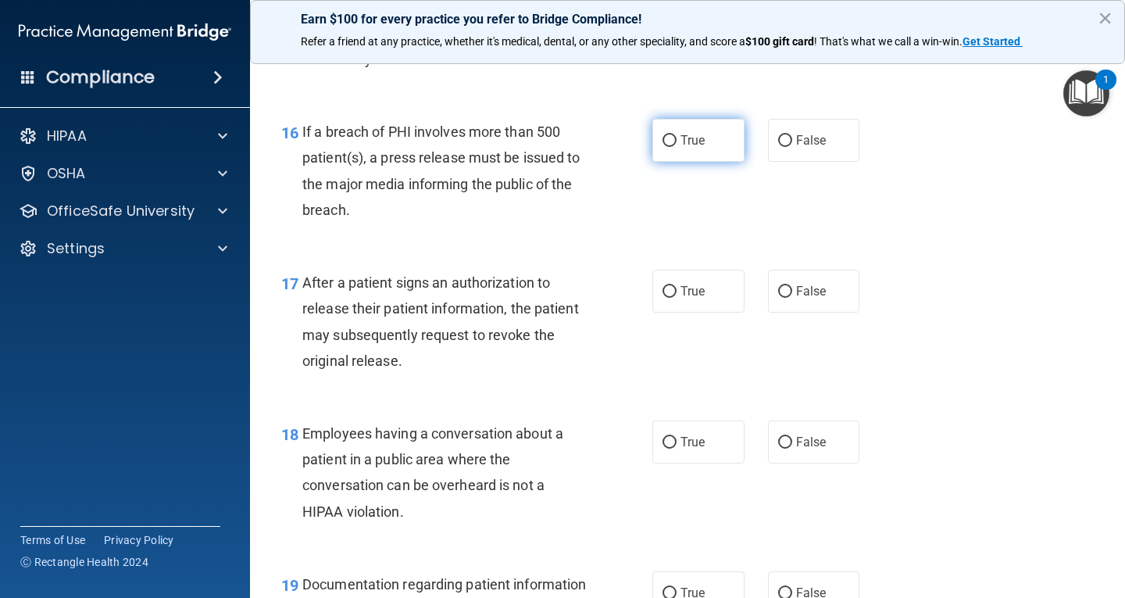
click at [670, 141] on input "True" at bounding box center [670, 141] width 14 height 12
radio input "true"
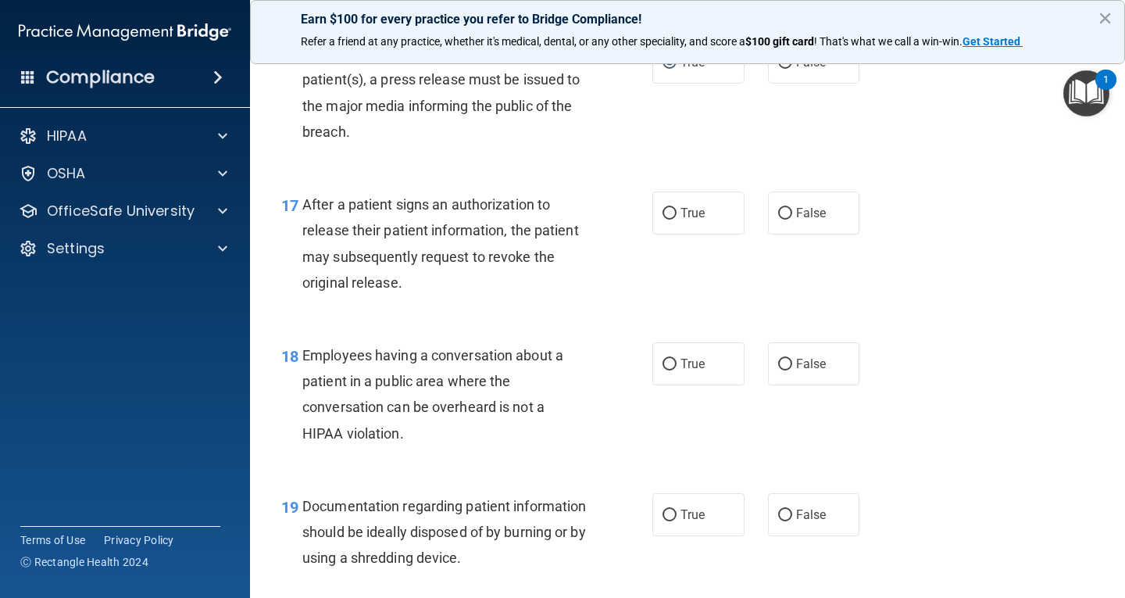
scroll to position [2266, 0]
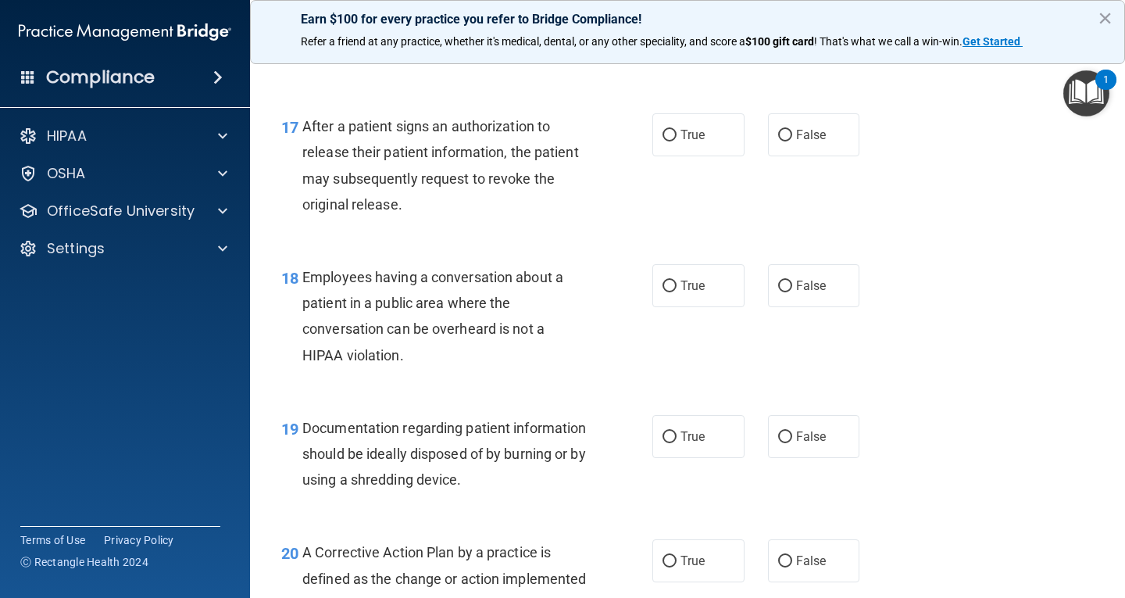
drag, startPoint x: 670, startPoint y: 135, endPoint x: 764, endPoint y: 159, distance: 96.7
click at [671, 135] on label "True" at bounding box center [698, 134] width 92 height 43
click at [671, 135] on input "True" at bounding box center [670, 136] width 14 height 12
radio input "true"
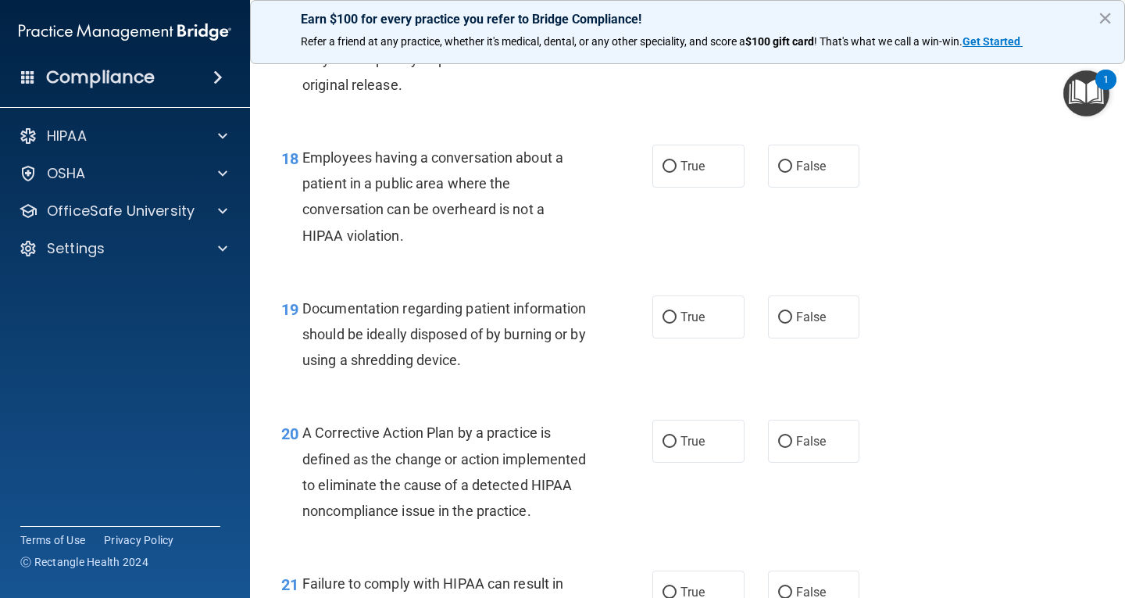
scroll to position [2422, 0]
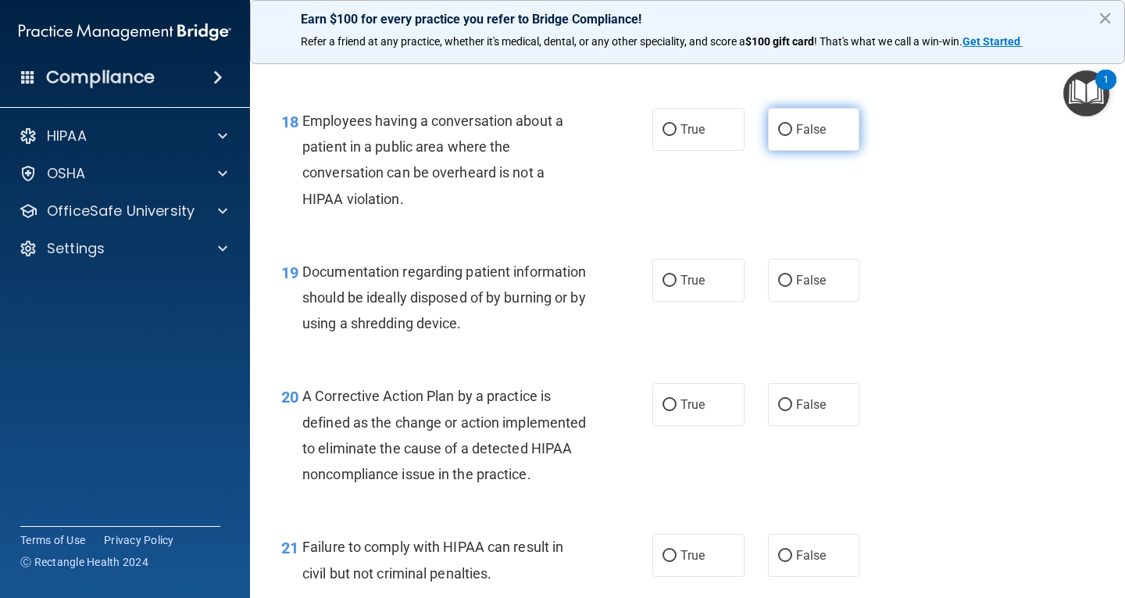
click at [779, 125] on input "False" at bounding box center [785, 130] width 14 height 12
radio input "true"
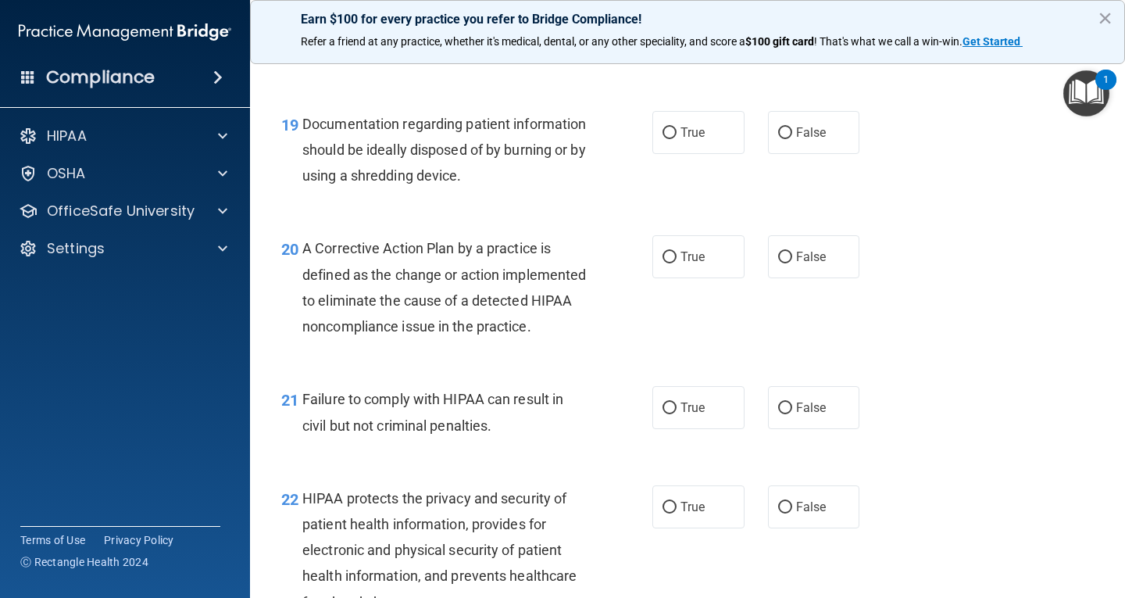
scroll to position [2579, 0]
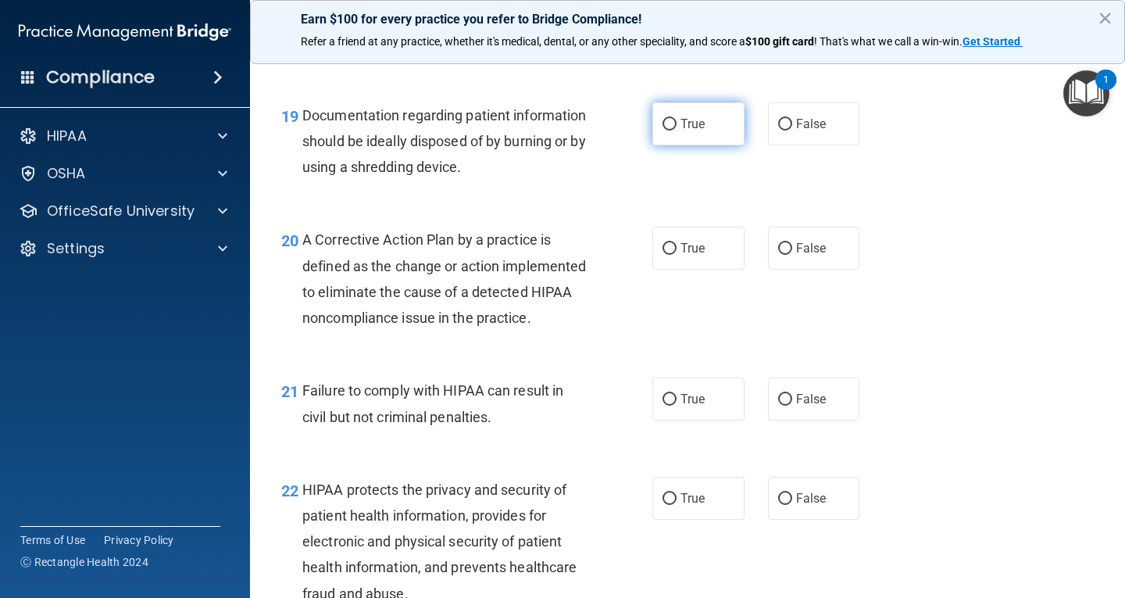
click at [663, 127] on input "True" at bounding box center [670, 125] width 14 height 12
radio input "true"
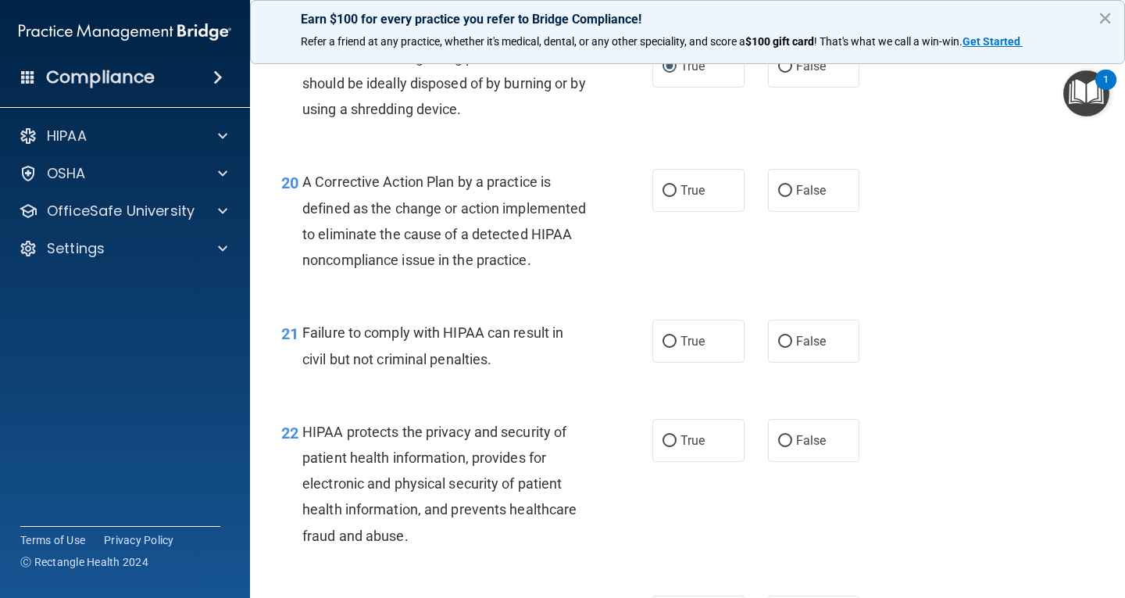
scroll to position [2735, 0]
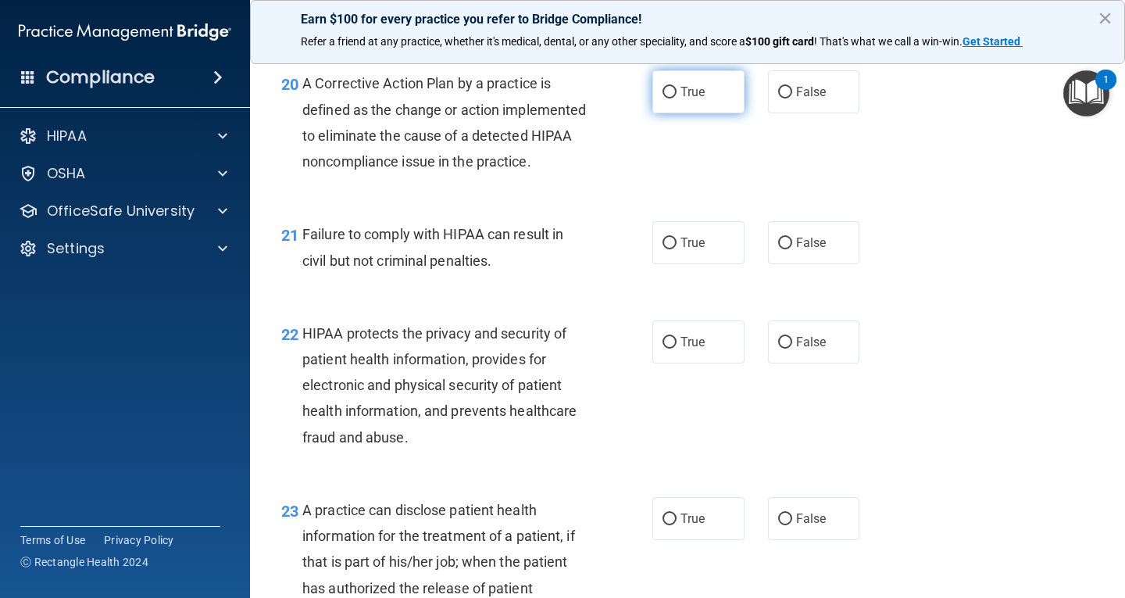
click at [669, 93] on input "True" at bounding box center [670, 93] width 14 height 12
radio input "true"
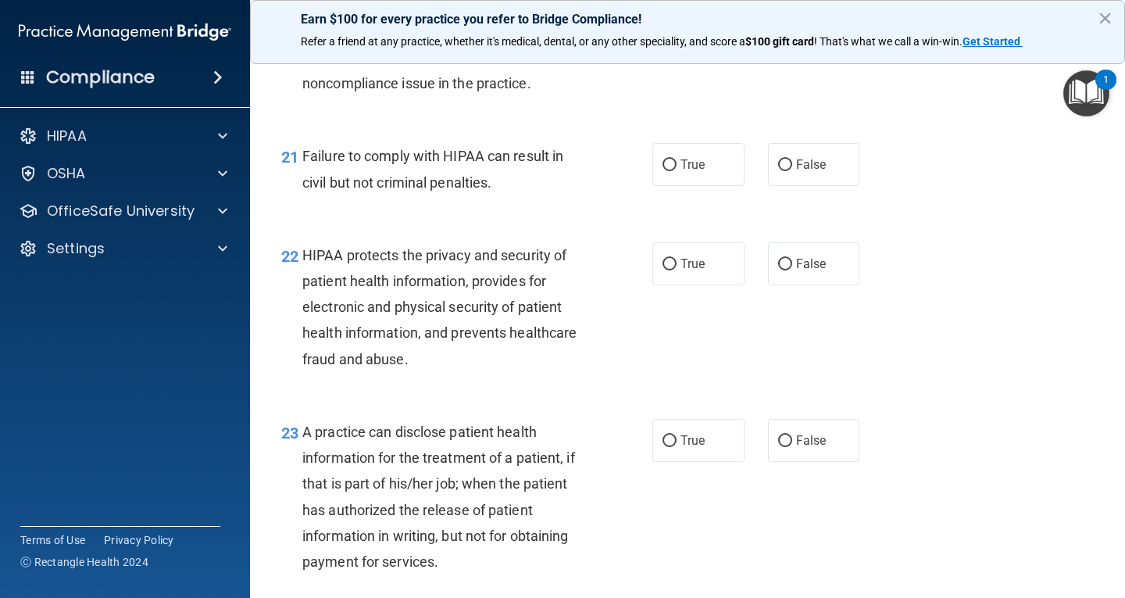
scroll to position [2891, 0]
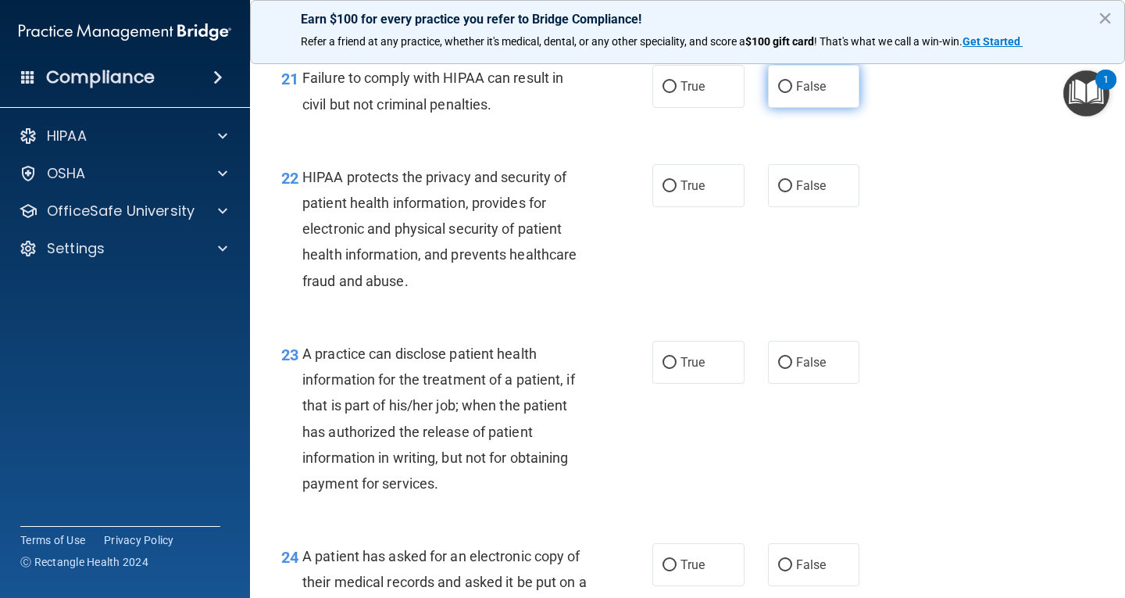
click at [782, 93] on input "False" at bounding box center [785, 87] width 14 height 12
radio input "true"
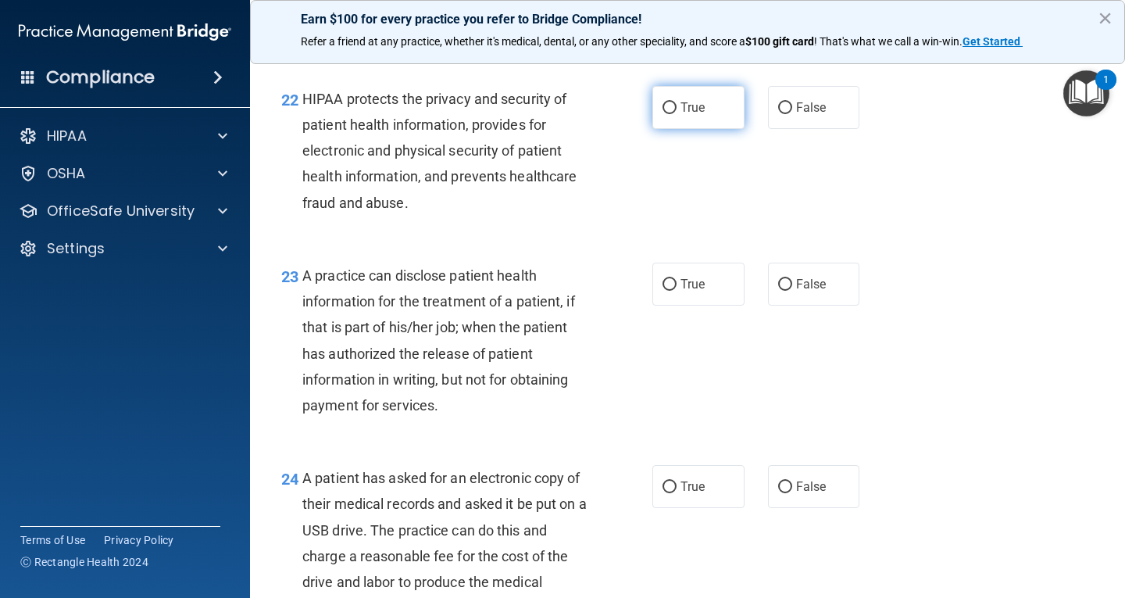
click at [663, 114] on input "True" at bounding box center [670, 108] width 14 height 12
radio input "true"
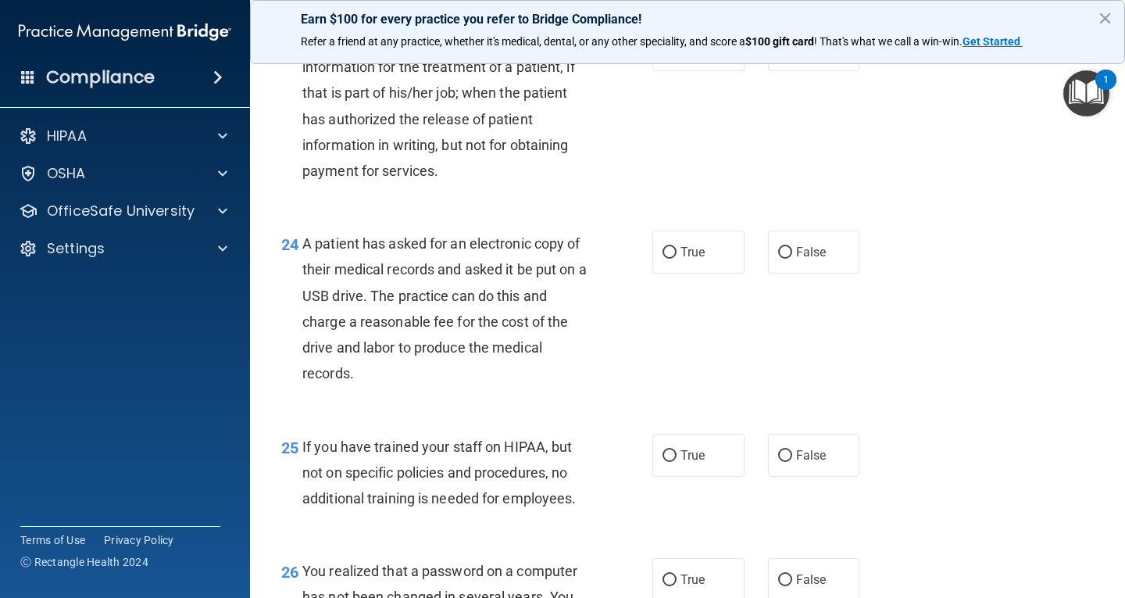
scroll to position [3126, 0]
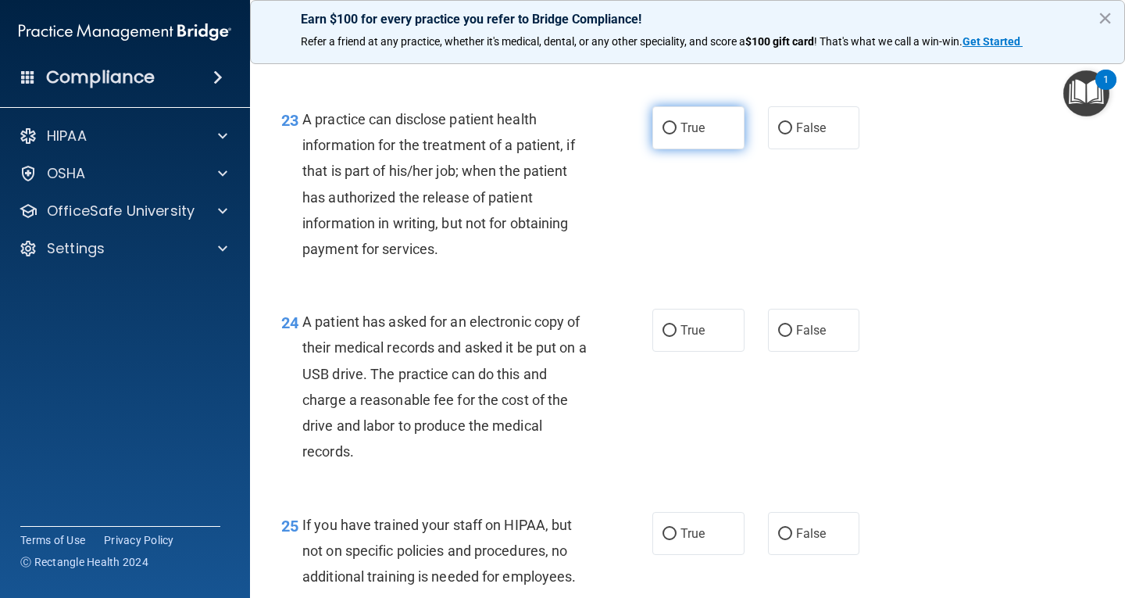
click at [667, 134] on input "True" at bounding box center [670, 129] width 14 height 12
radio input "true"
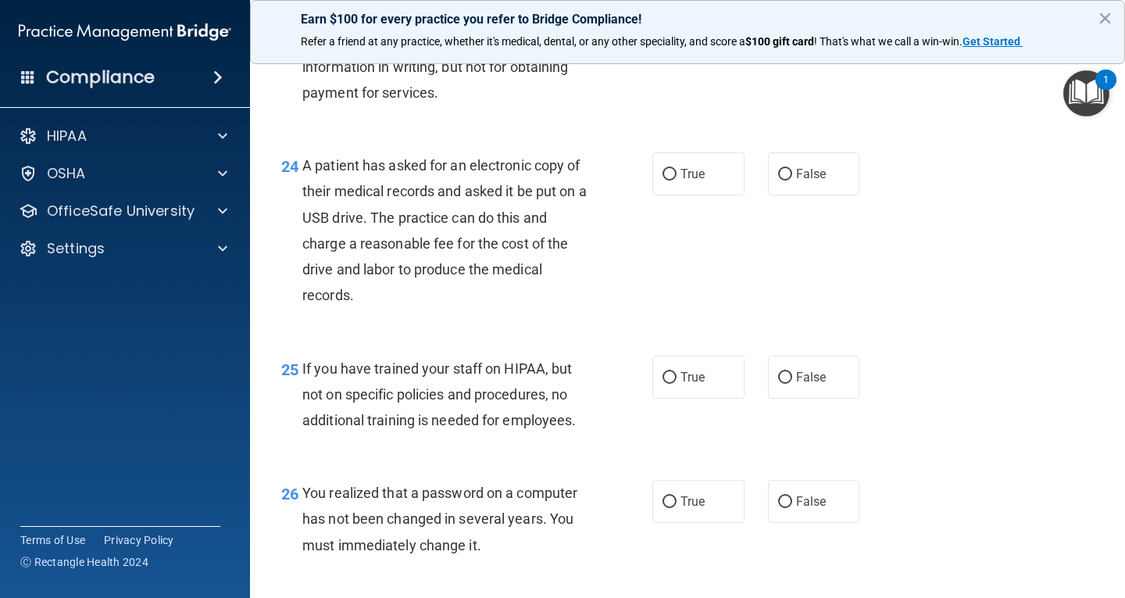
scroll to position [3360, 0]
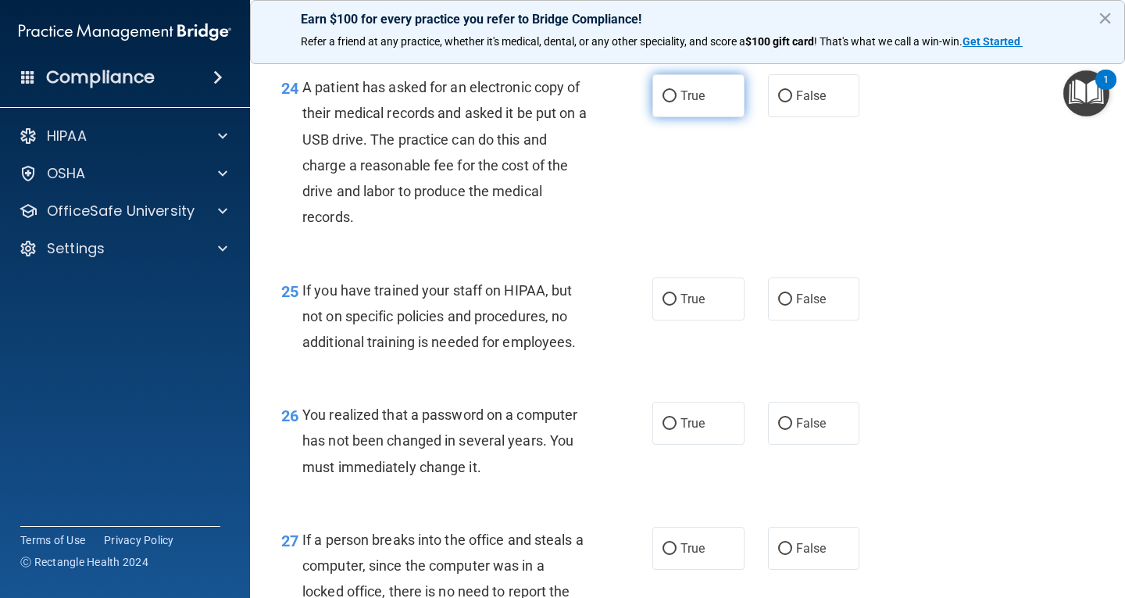
click at [663, 102] on input "True" at bounding box center [670, 97] width 14 height 12
radio input "true"
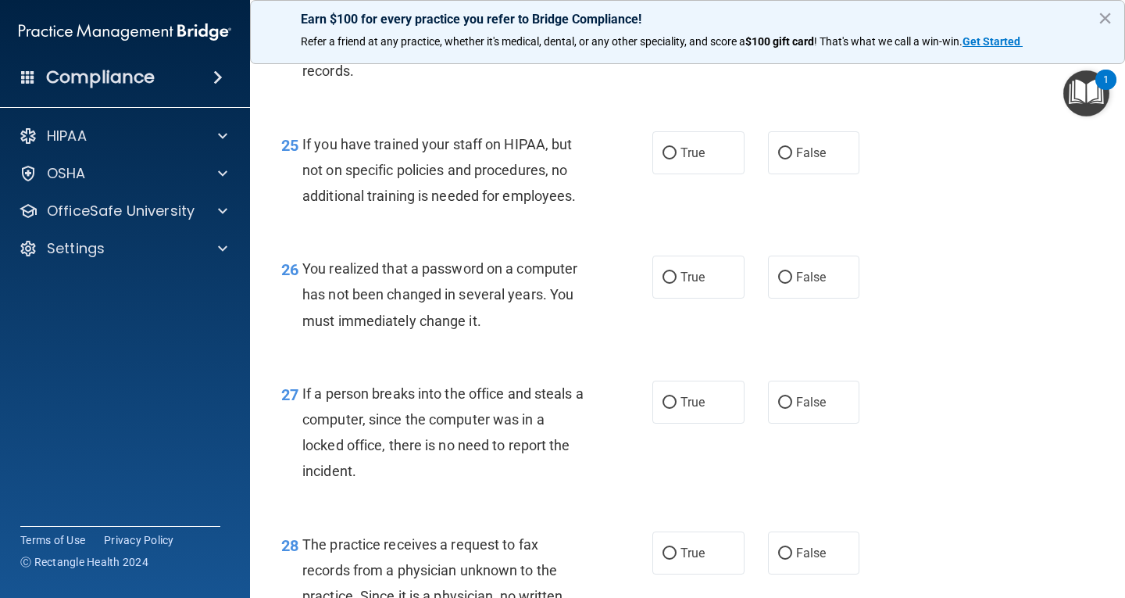
scroll to position [3516, 0]
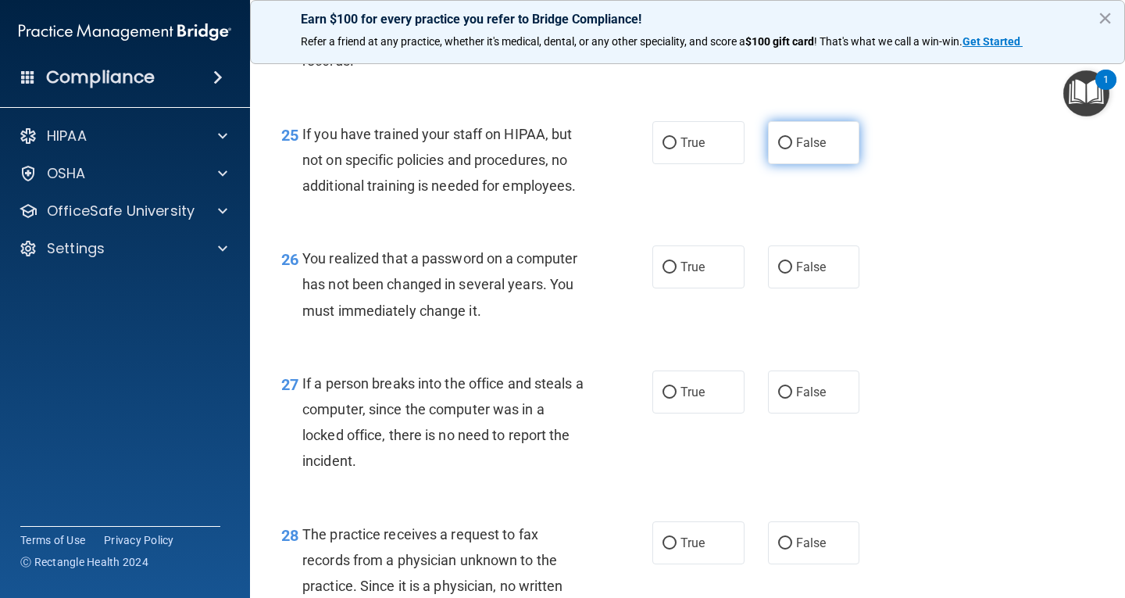
click at [782, 149] on input "False" at bounding box center [785, 144] width 14 height 12
radio input "true"
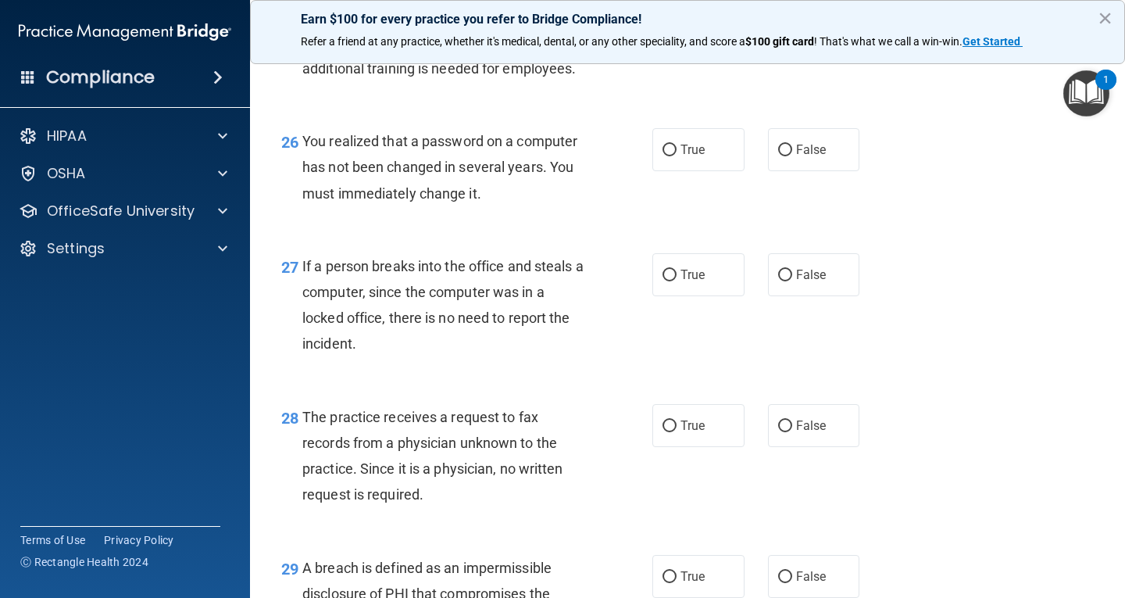
scroll to position [3672, 0]
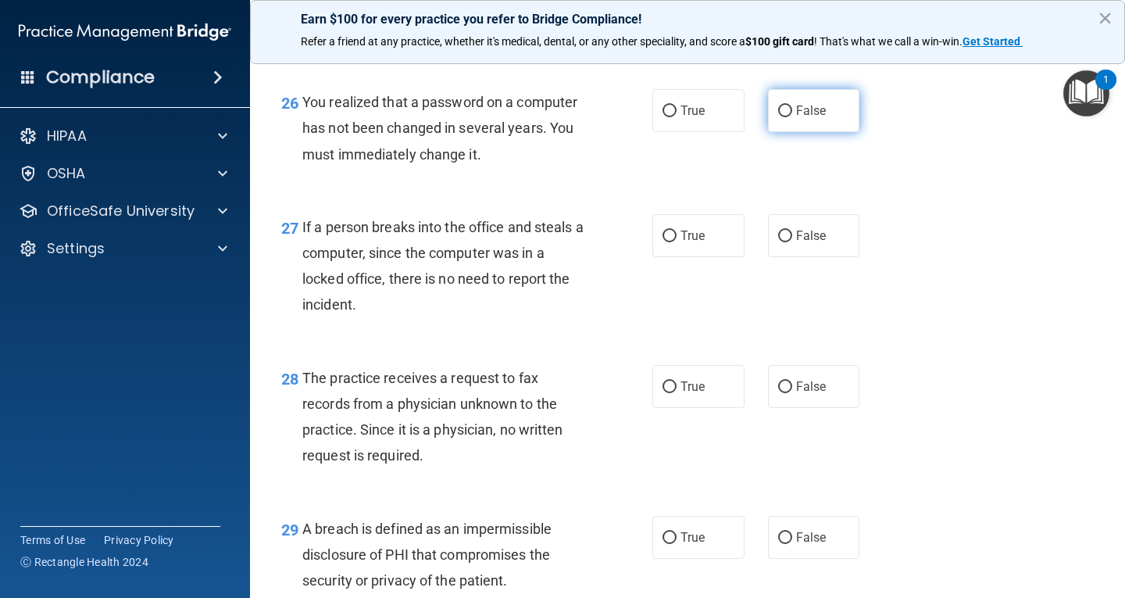
click at [782, 117] on input "False" at bounding box center [785, 111] width 14 height 12
radio input "true"
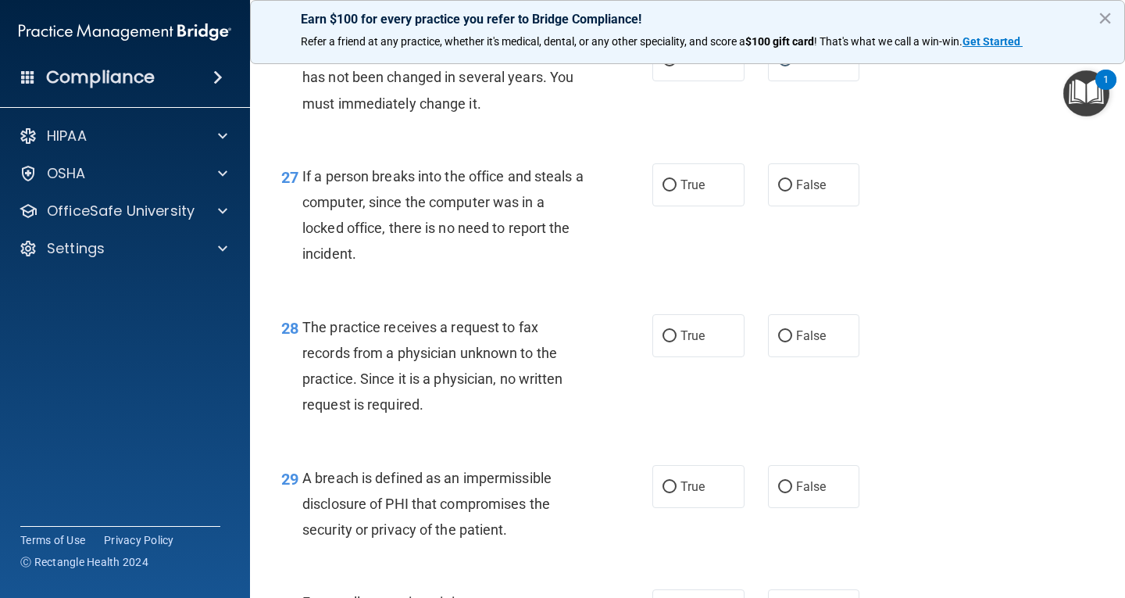
scroll to position [3751, 0]
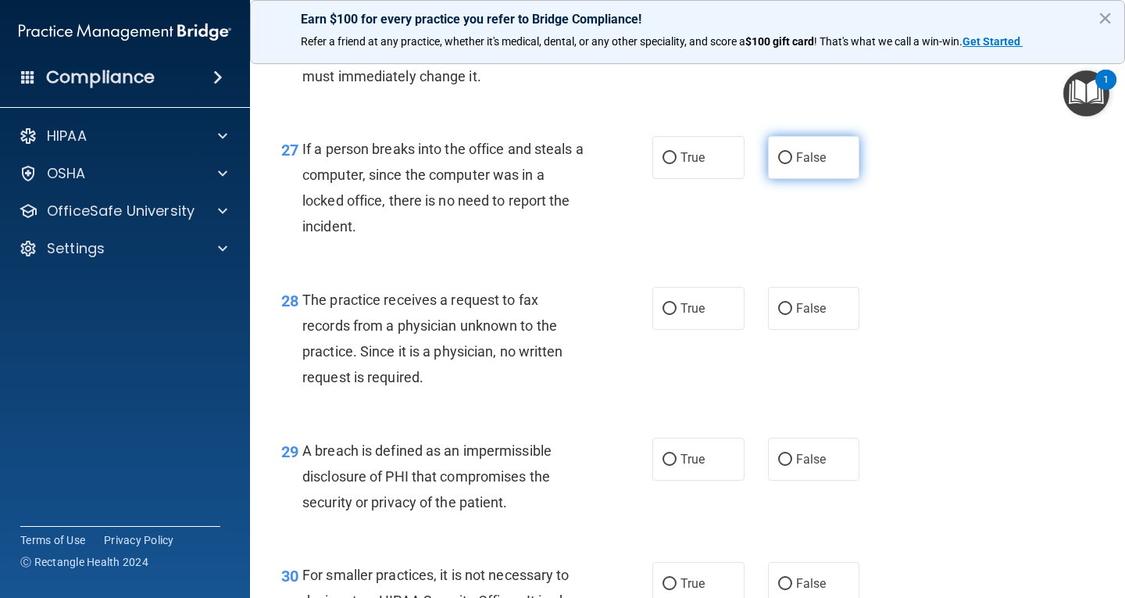
click at [778, 164] on input "False" at bounding box center [785, 158] width 14 height 12
radio input "true"
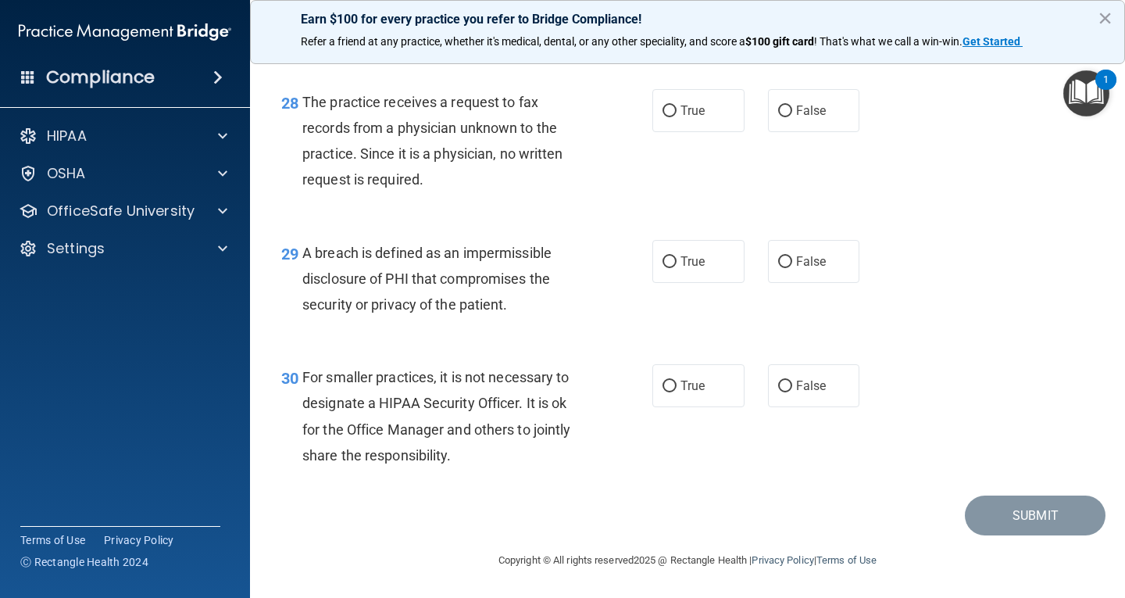
scroll to position [3974, 0]
click at [665, 114] on input "True" at bounding box center [670, 111] width 14 height 12
radio input "true"
drag, startPoint x: 664, startPoint y: 262, endPoint x: 721, endPoint y: 262, distance: 57.0
click at [665, 262] on input "True" at bounding box center [670, 262] width 14 height 12
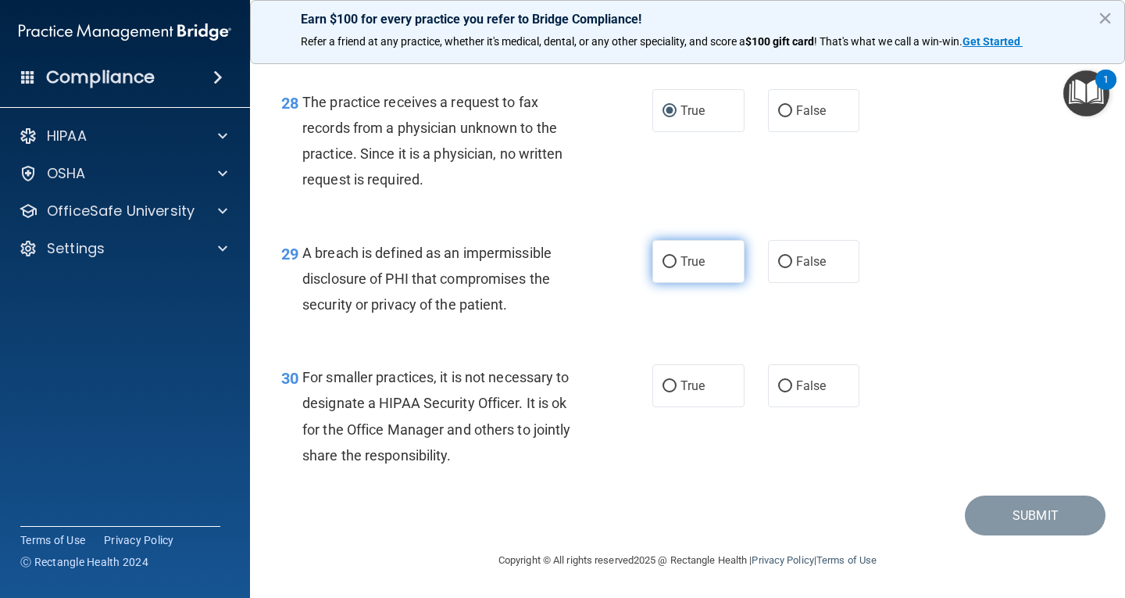
radio input "true"
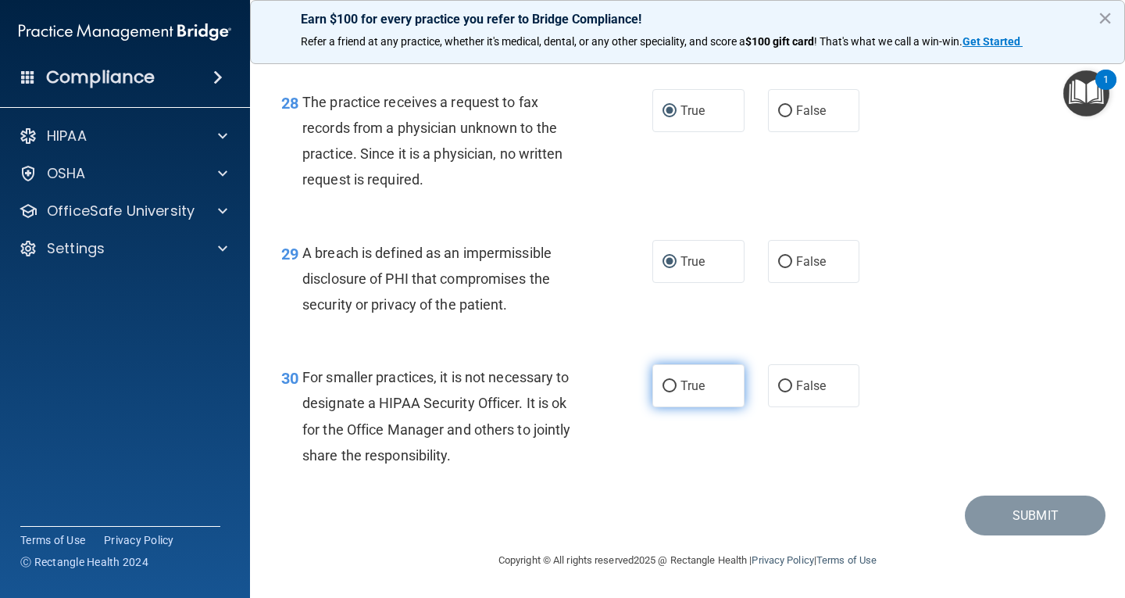
click at [663, 388] on input "True" at bounding box center [670, 387] width 14 height 12
radio input "true"
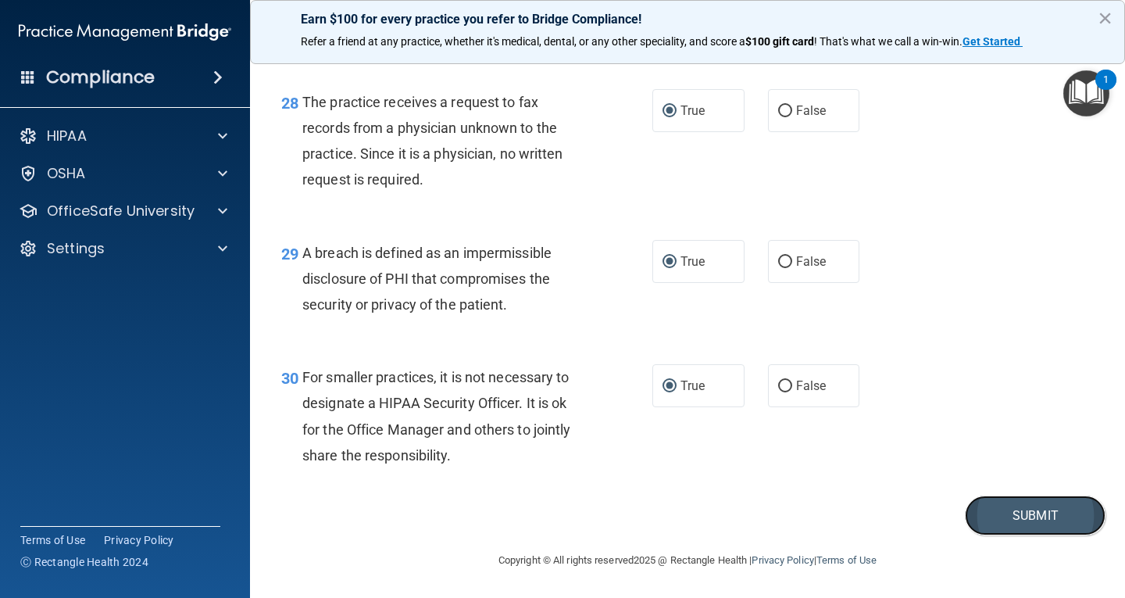
drag, startPoint x: 1008, startPoint y: 512, endPoint x: 1068, endPoint y: 523, distance: 61.2
click at [1008, 514] on button "Submit" at bounding box center [1035, 515] width 141 height 40
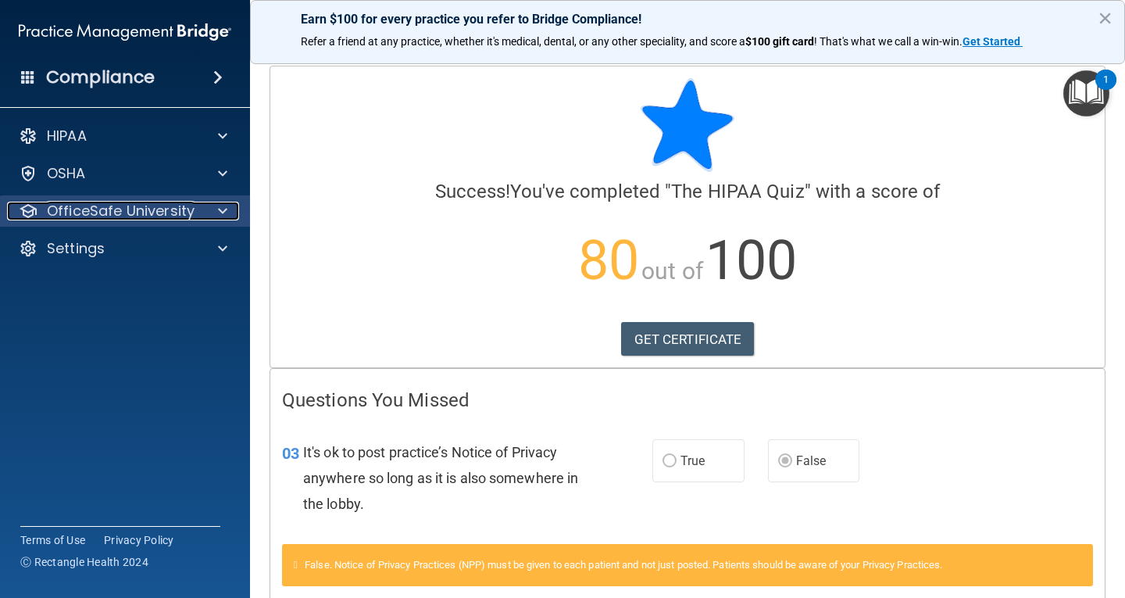
click at [211, 213] on div at bounding box center [220, 211] width 39 height 19
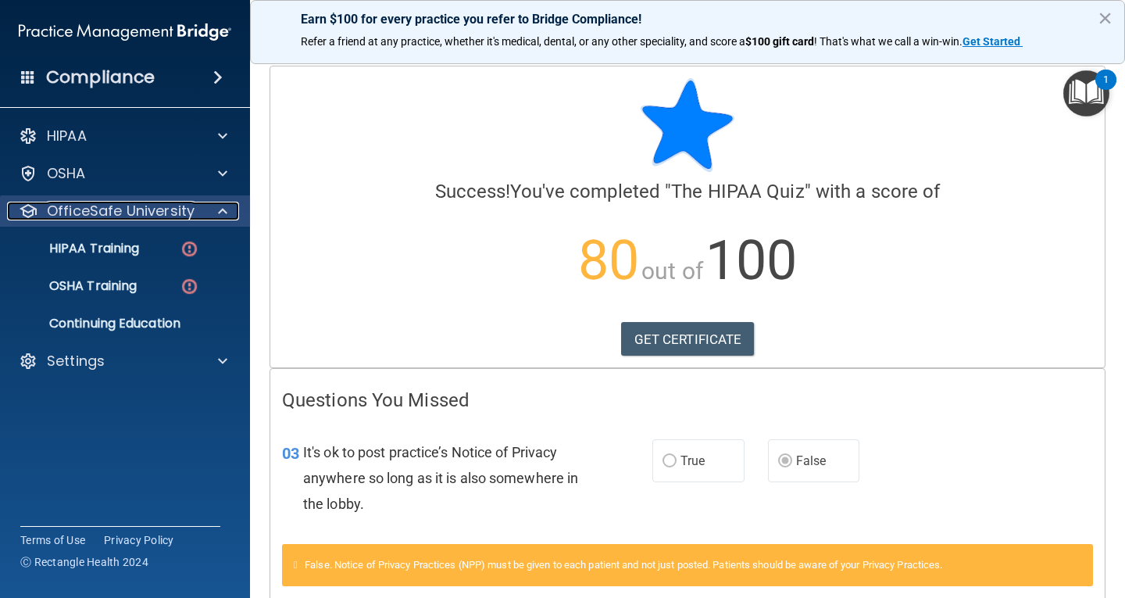
click at [211, 213] on div at bounding box center [220, 211] width 39 height 19
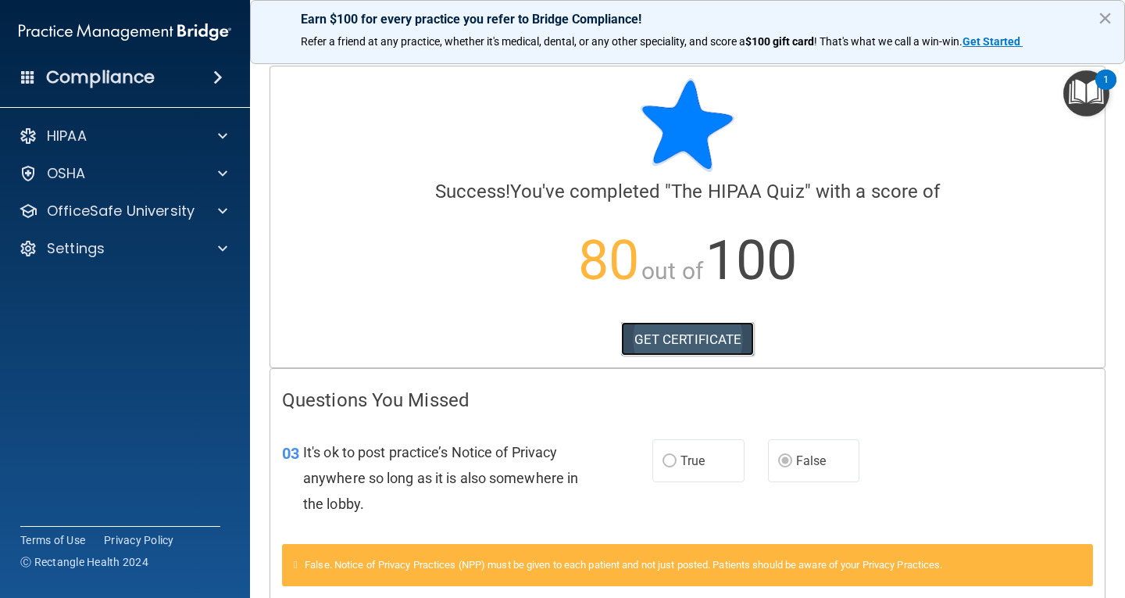
click at [691, 327] on link "GET CERTIFICATE" at bounding box center [688, 339] width 134 height 34
click at [104, 77] on h4 "Compliance" at bounding box center [100, 77] width 109 height 22
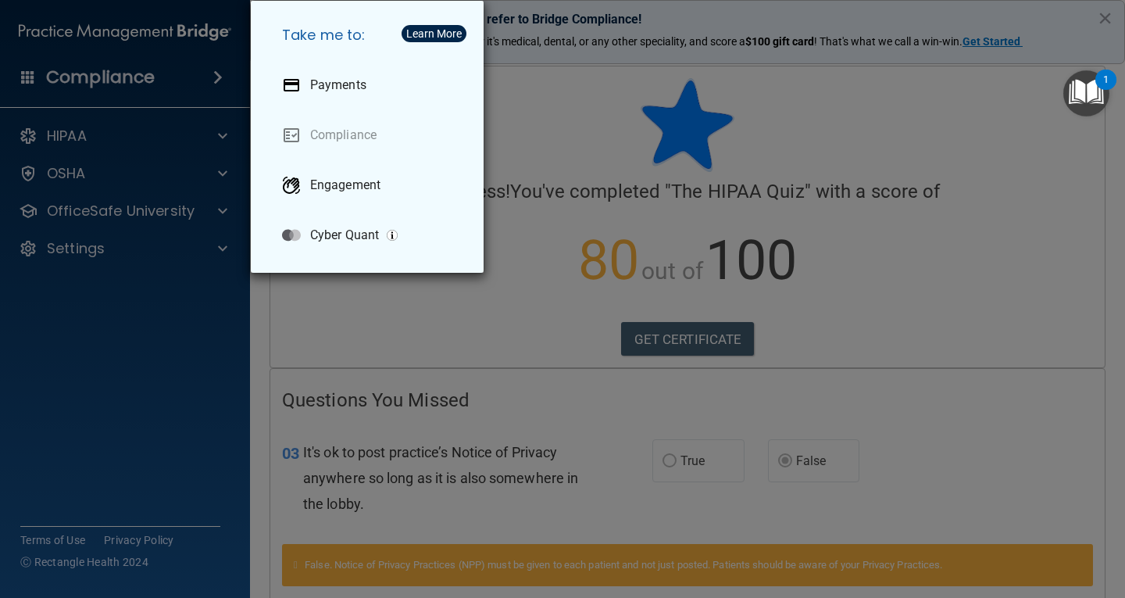
click at [23, 66] on div "Take me to: Payments Compliance Engagement Cyber Quant" at bounding box center [562, 299] width 1125 height 598
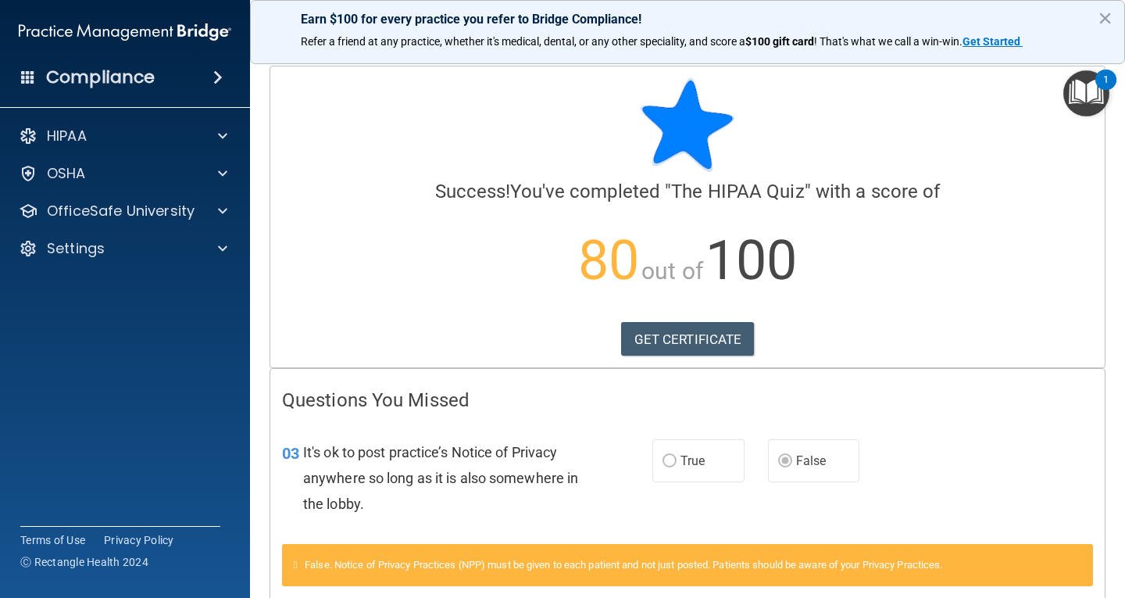
click at [29, 80] on span at bounding box center [28, 77] width 14 height 14
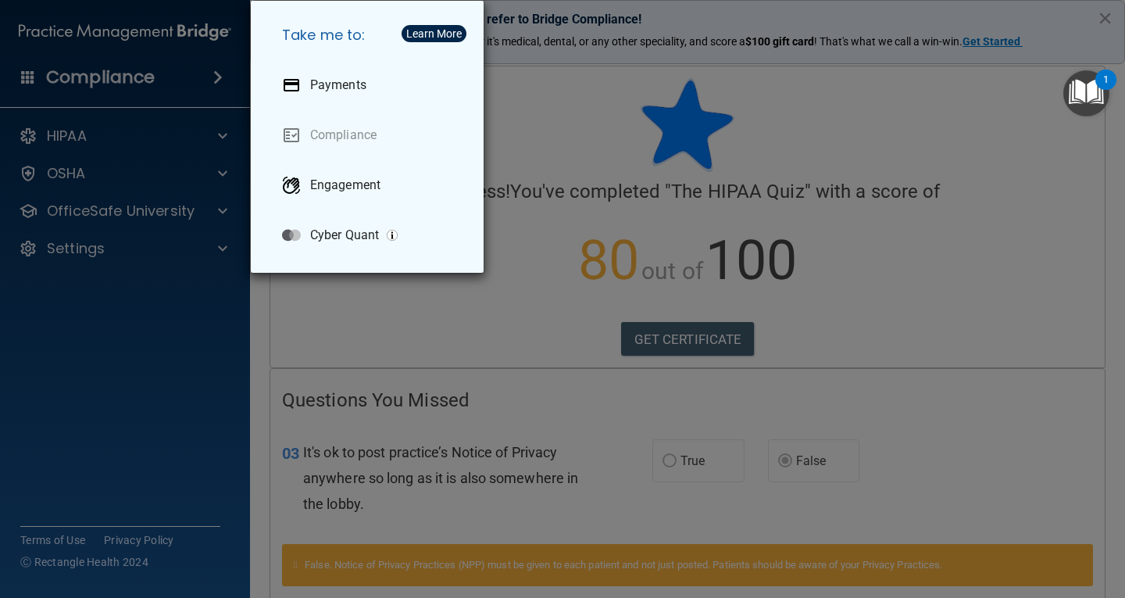
drag, startPoint x: 107, startPoint y: 381, endPoint x: 98, endPoint y: 273, distance: 108.2
click at [105, 378] on div "Take me to: Payments Compliance Engagement Cyber Quant" at bounding box center [562, 299] width 1125 height 598
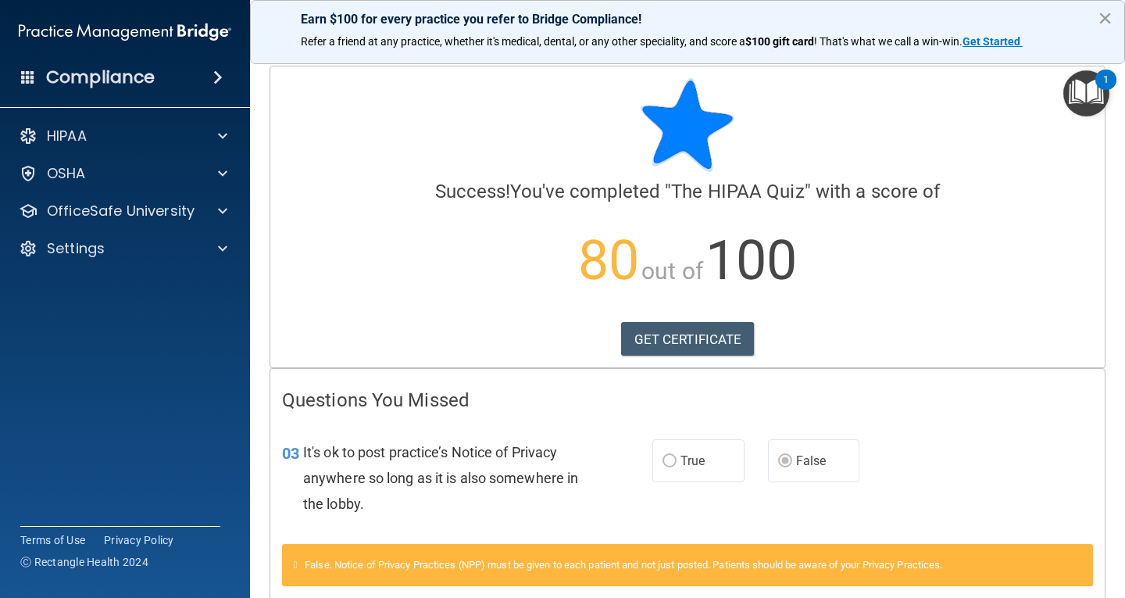
click at [1109, 15] on button "×" at bounding box center [1105, 17] width 15 height 25
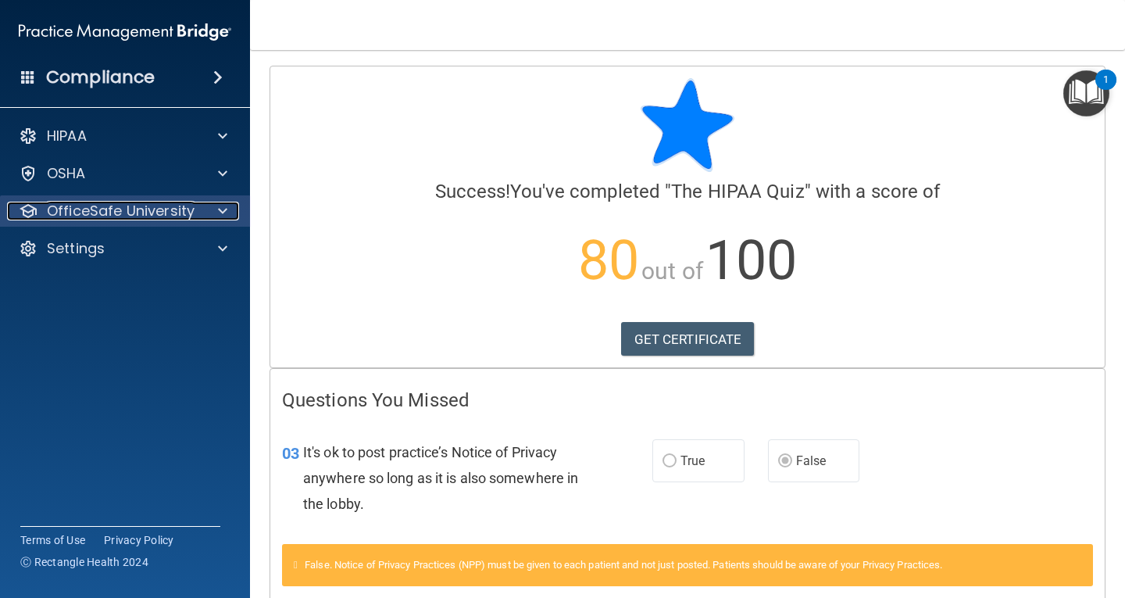
click at [89, 210] on p "OfficeSafe University" at bounding box center [121, 211] width 148 height 19
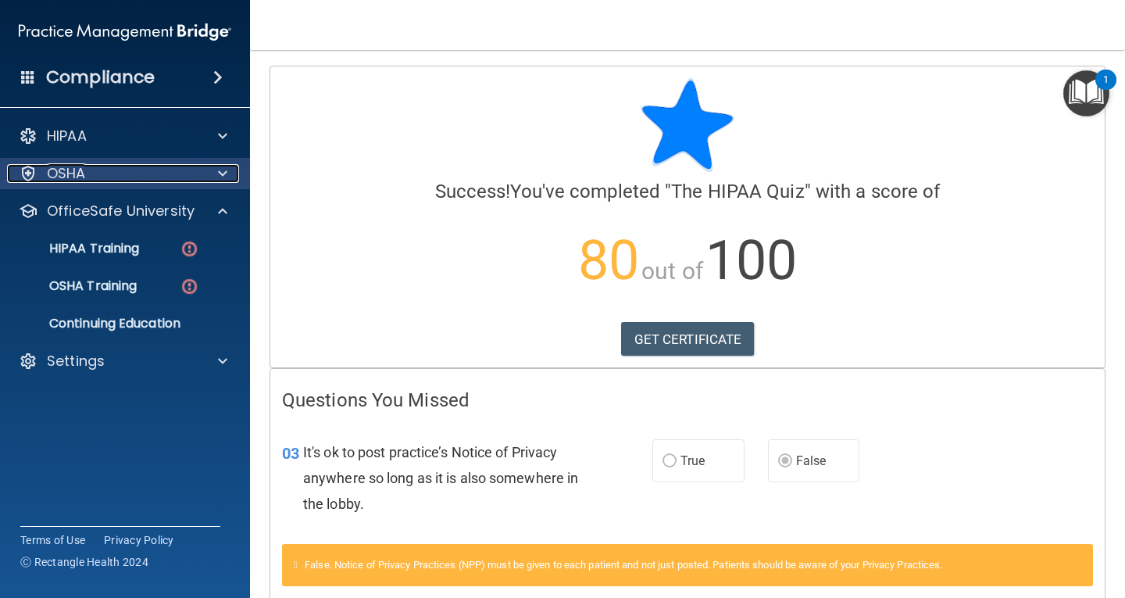
click at [72, 164] on p "OSHA" at bounding box center [66, 173] width 39 height 19
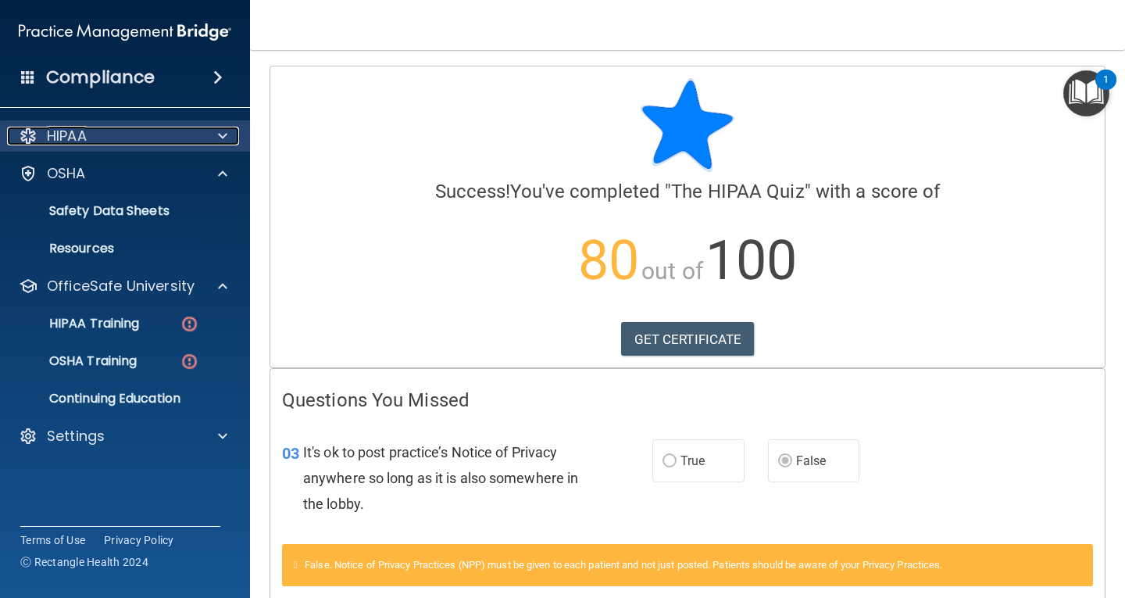
click at [67, 137] on p "HIPAA" at bounding box center [67, 136] width 40 height 19
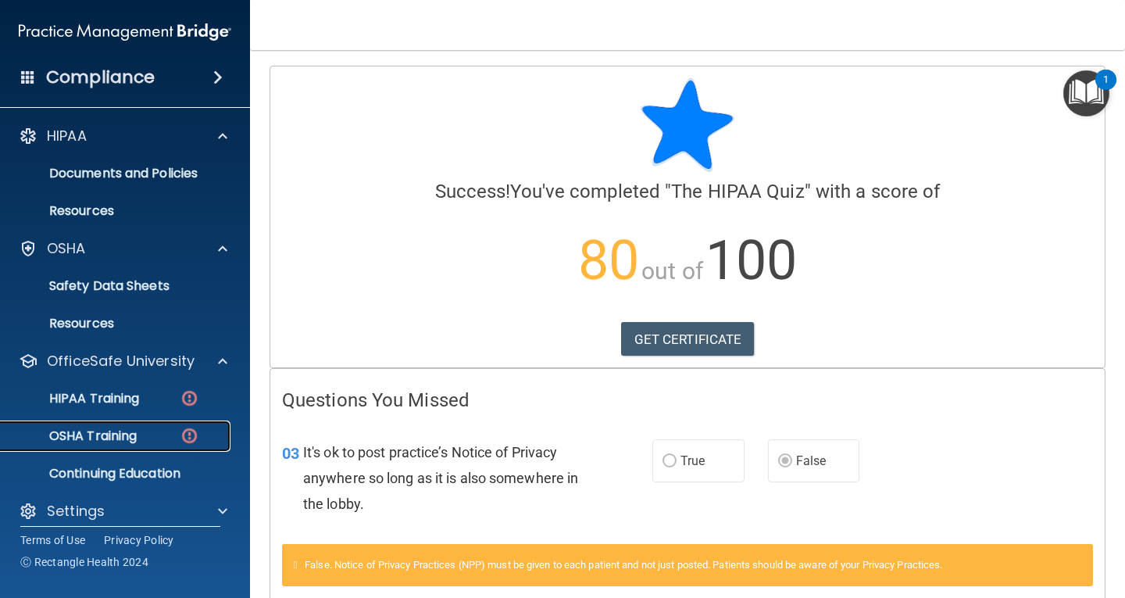
click at [126, 439] on p "OSHA Training" at bounding box center [73, 436] width 127 height 16
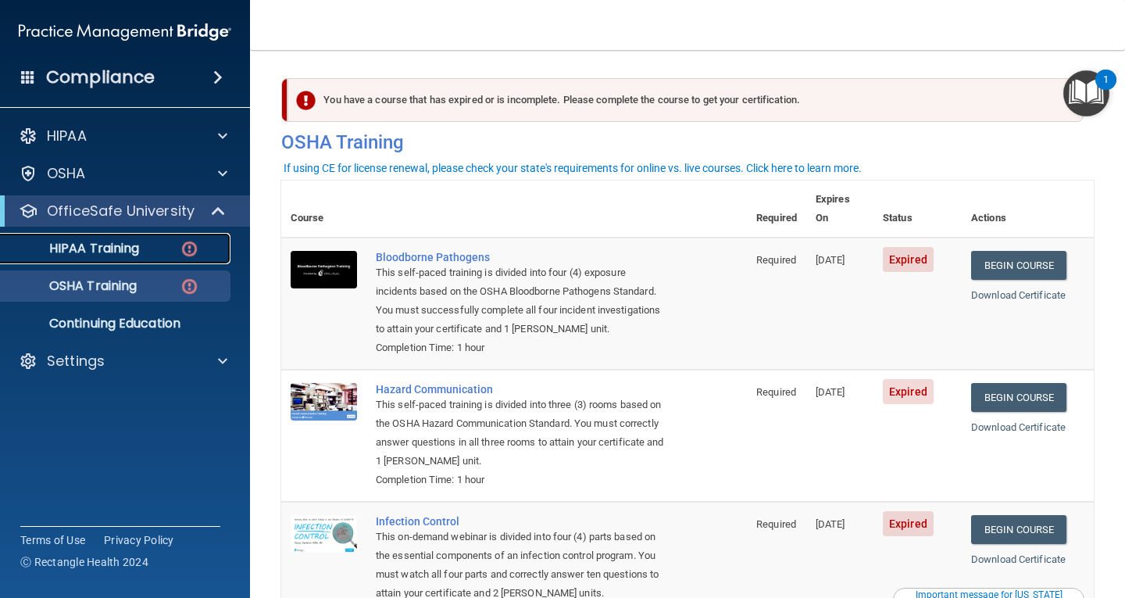
click at [145, 250] on div "HIPAA Training" at bounding box center [116, 249] width 213 height 16
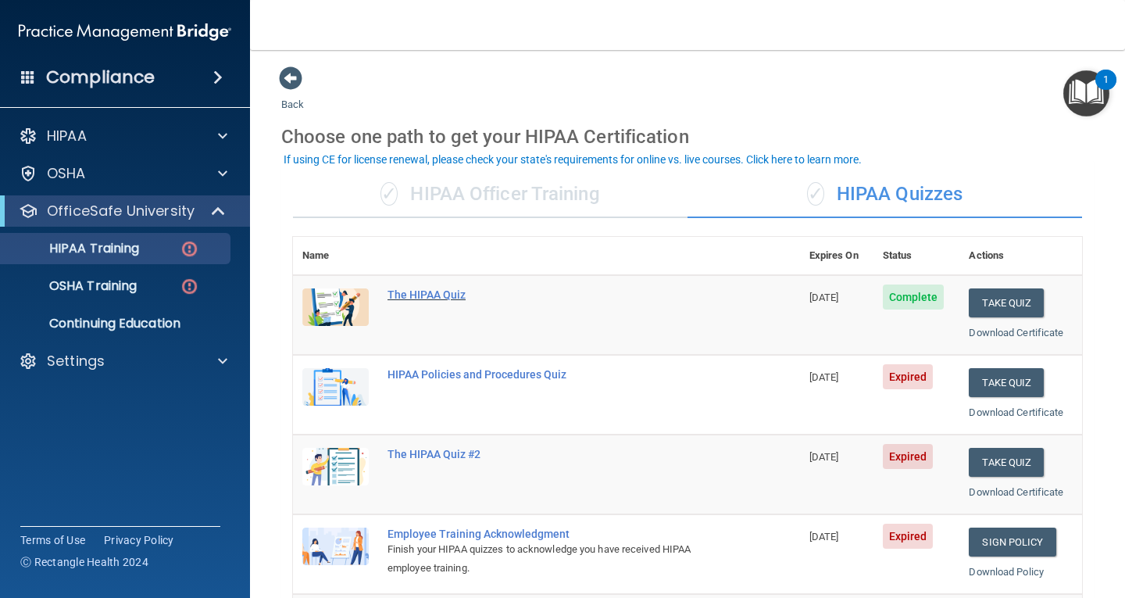
click at [457, 297] on div "The HIPAA Quiz" at bounding box center [555, 294] width 334 height 13
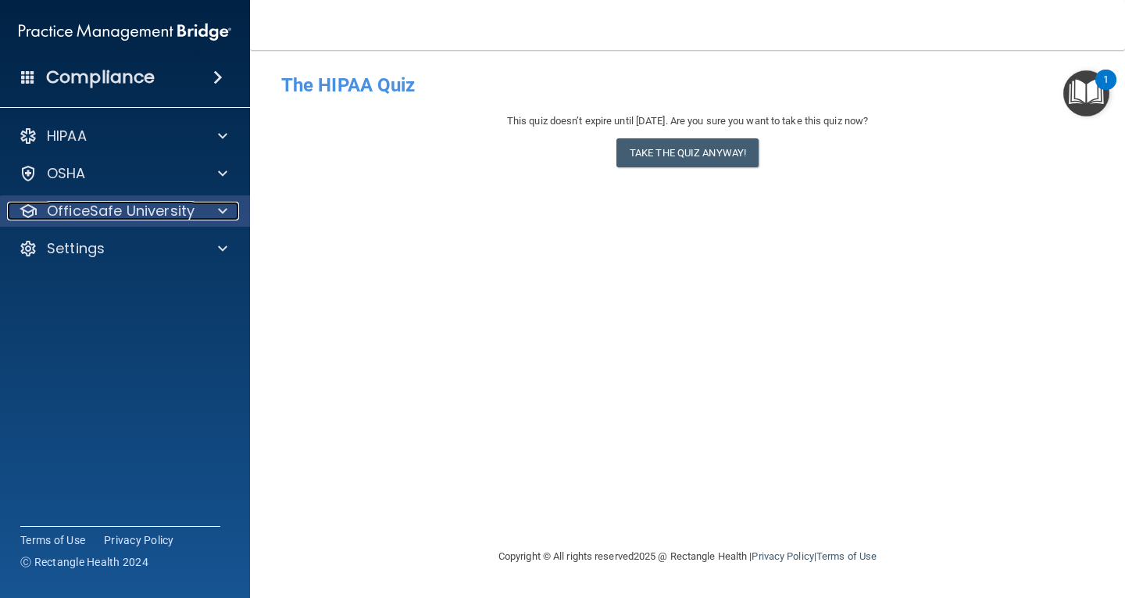
click at [126, 209] on p "OfficeSafe University" at bounding box center [121, 211] width 148 height 19
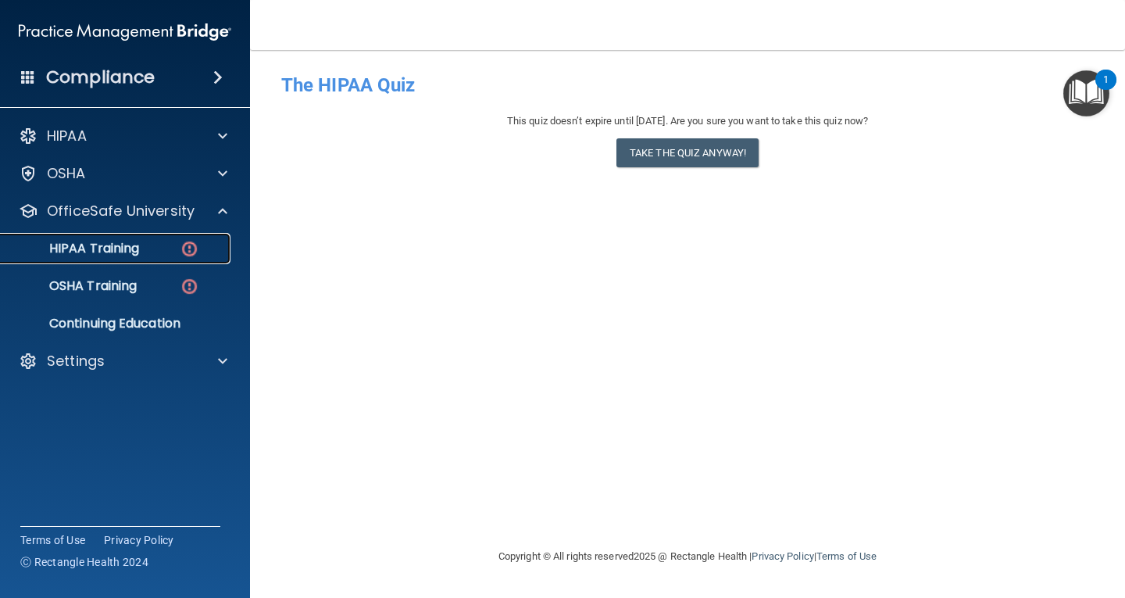
click at [134, 251] on p "HIPAA Training" at bounding box center [74, 249] width 129 height 16
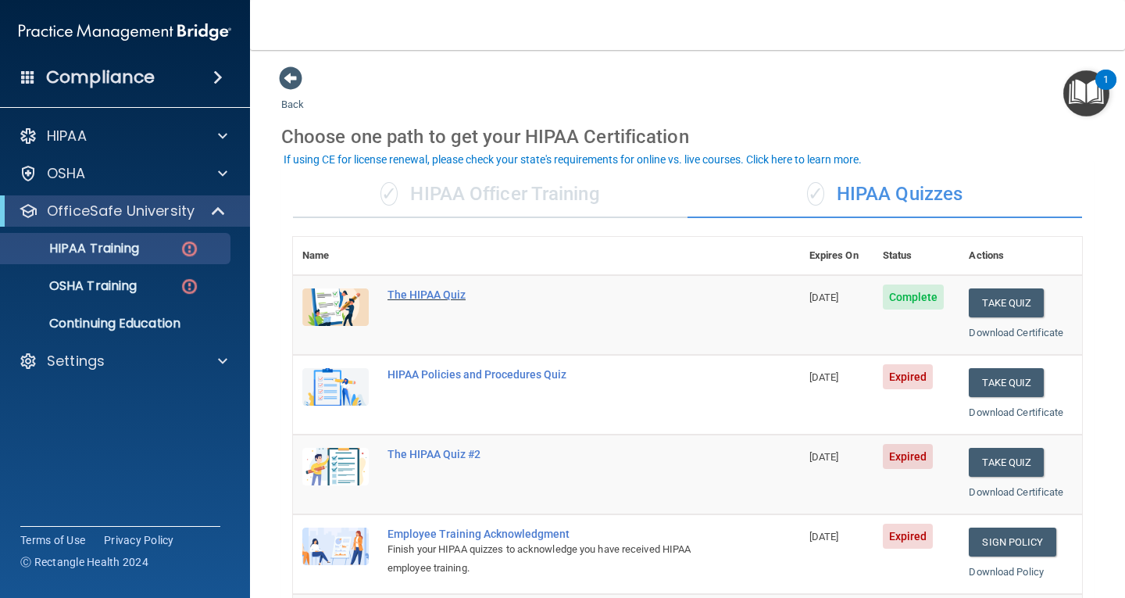
click at [433, 295] on div "The HIPAA Quiz" at bounding box center [555, 294] width 334 height 13
